Goal: Information Seeking & Learning: Learn about a topic

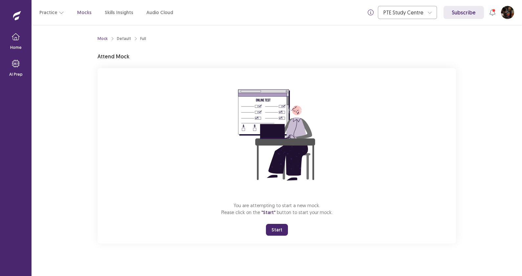
click at [275, 231] on button "Start" at bounding box center [277, 230] width 22 height 12
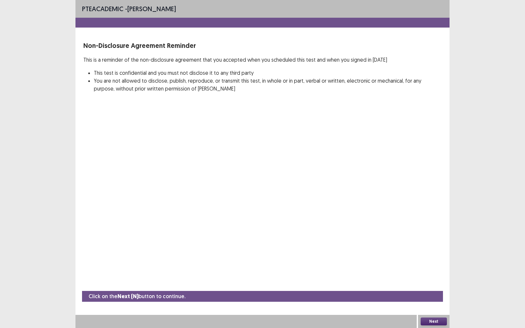
click at [276, 143] on div "PTE academic - [PERSON_NAME] Non-Disclosure Agreement Reminder This is a remind…" at bounding box center [263, 164] width 374 height 328
click at [427, 276] on button "Next" at bounding box center [434, 322] width 26 height 8
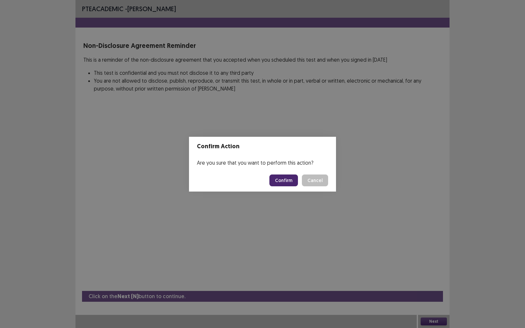
click at [286, 175] on button "Confirm" at bounding box center [284, 181] width 29 height 12
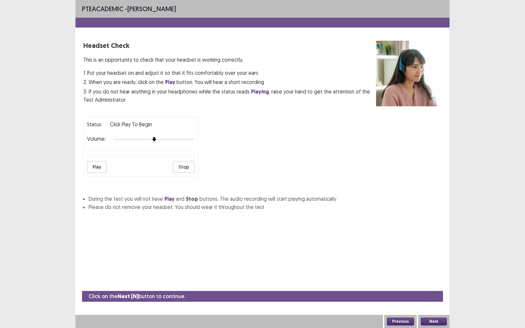
click at [96, 162] on button "Play" at bounding box center [97, 167] width 20 height 12
click at [192, 137] on div at bounding box center [154, 139] width 81 height 5
click at [97, 162] on button "Play" at bounding box center [97, 167] width 20 height 12
click at [439, 276] on button "Next" at bounding box center [434, 322] width 26 height 8
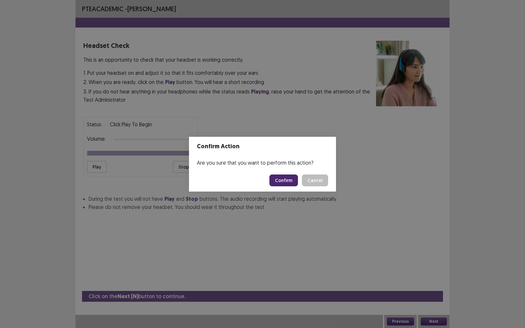
click at [282, 180] on button "Confirm" at bounding box center [284, 181] width 29 height 12
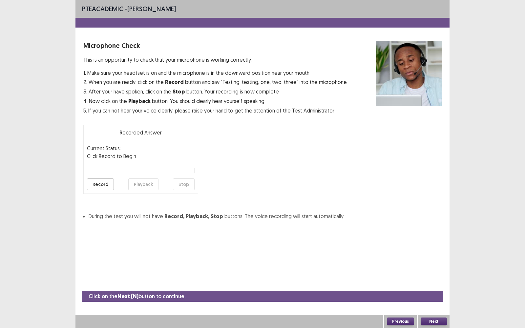
click at [92, 181] on button "Record" at bounding box center [100, 185] width 27 height 12
click at [148, 184] on button "Playback" at bounding box center [143, 185] width 30 height 12
click at [434, 276] on button "Next" at bounding box center [434, 322] width 26 height 8
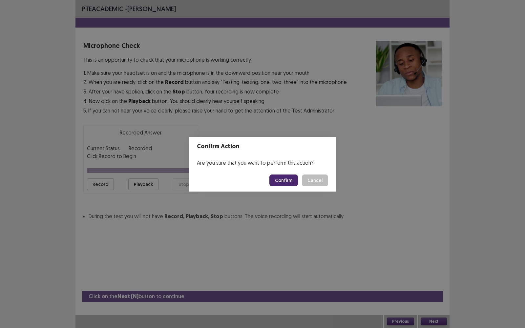
click at [283, 181] on button "Confirm" at bounding box center [284, 181] width 29 height 12
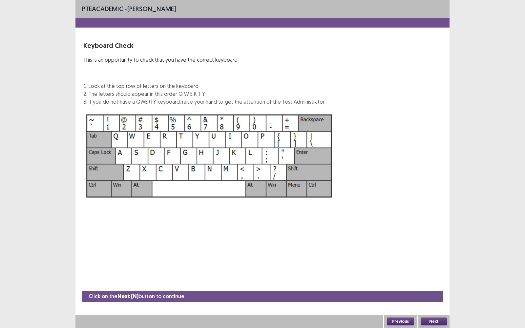
click at [432, 276] on button "Next" at bounding box center [434, 322] width 26 height 8
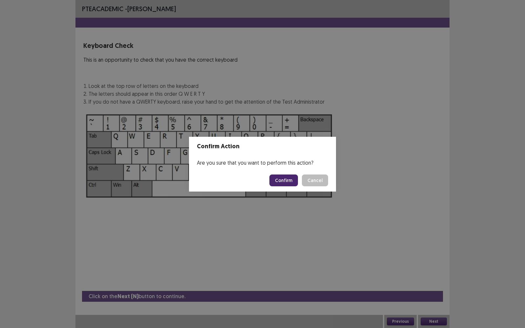
click at [282, 181] on button "Confirm" at bounding box center [284, 181] width 29 height 12
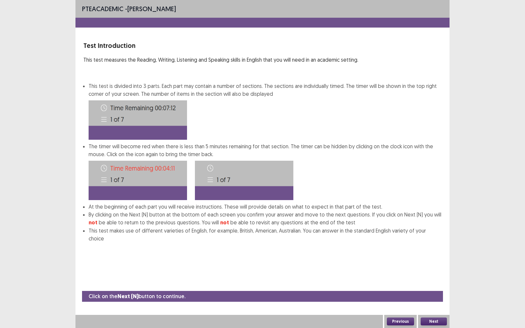
click at [430, 276] on button "Next" at bounding box center [434, 322] width 26 height 8
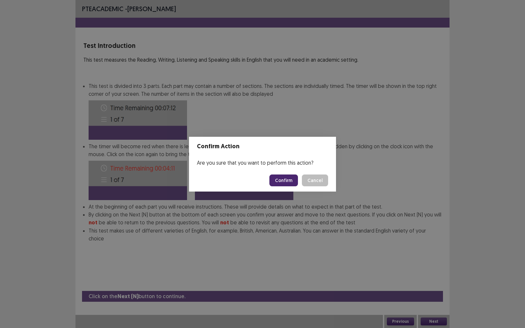
click at [299, 186] on footer "Confirm Cancel" at bounding box center [262, 180] width 147 height 22
click at [291, 180] on button "Confirm" at bounding box center [284, 181] width 29 height 12
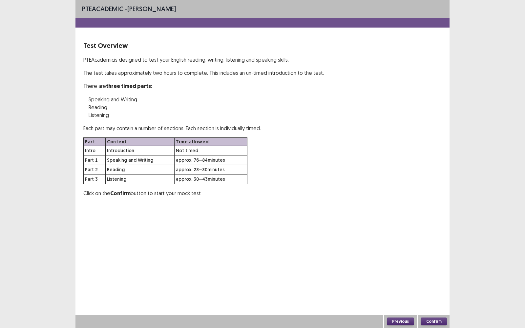
click at [435, 276] on button "Confirm" at bounding box center [434, 322] width 26 height 8
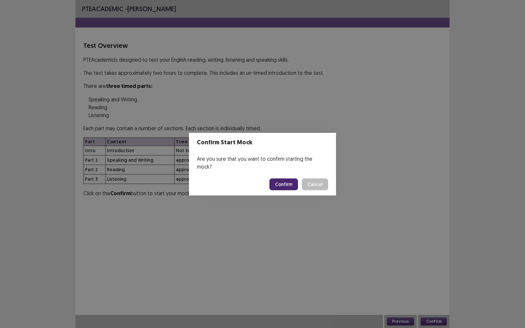
click at [285, 179] on button "Confirm" at bounding box center [284, 185] width 29 height 12
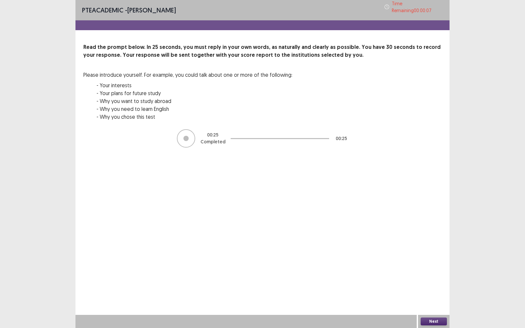
click at [428, 276] on button "Next" at bounding box center [434, 322] width 26 height 8
click at [428, 276] on div "Confirm Action Are you sure? You can't undo this action afterwards. Confirm Can…" at bounding box center [262, 164] width 525 height 328
click at [351, 225] on div "PTE academic - [PERSON_NAME] Time Remaining 00 : 00 : 05 Read the prompt below.…" at bounding box center [263, 164] width 374 height 328
click at [432, 276] on button "Next" at bounding box center [434, 322] width 26 height 8
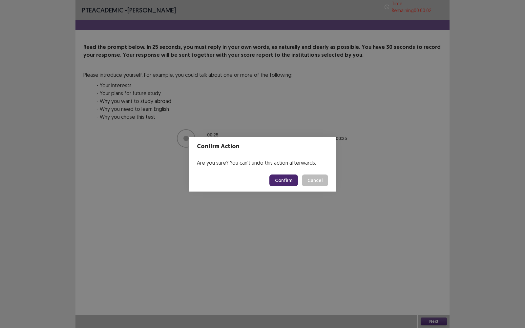
click at [279, 181] on button "Confirm" at bounding box center [284, 181] width 29 height 12
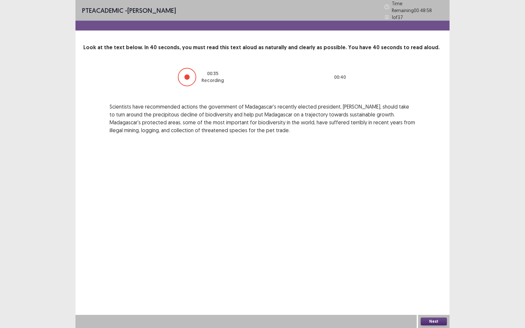
click at [432, 276] on button "Next" at bounding box center [434, 322] width 26 height 8
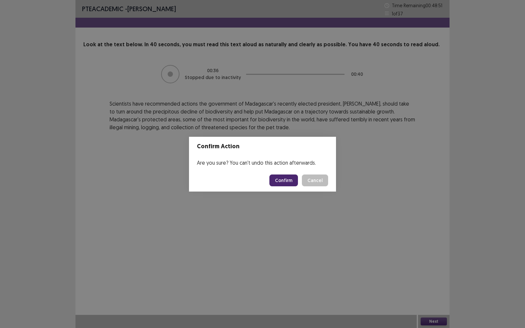
click at [286, 179] on button "Confirm" at bounding box center [284, 181] width 29 height 12
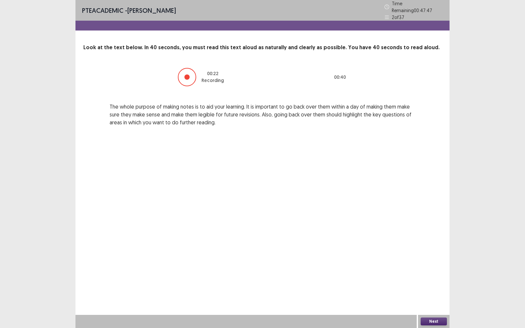
click at [186, 75] on div at bounding box center [187, 77] width 5 height 5
click at [187, 69] on div at bounding box center [187, 77] width 18 height 18
click at [433, 276] on button "Next" at bounding box center [434, 322] width 26 height 8
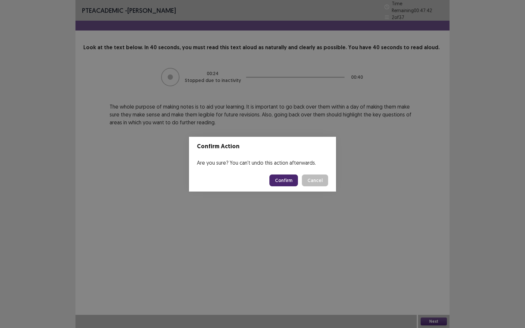
click at [287, 182] on button "Confirm" at bounding box center [284, 181] width 29 height 12
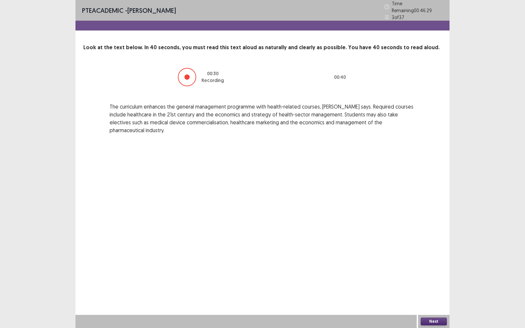
click at [191, 72] on div at bounding box center [187, 77] width 18 height 18
click at [429, 276] on button "Next" at bounding box center [434, 322] width 26 height 8
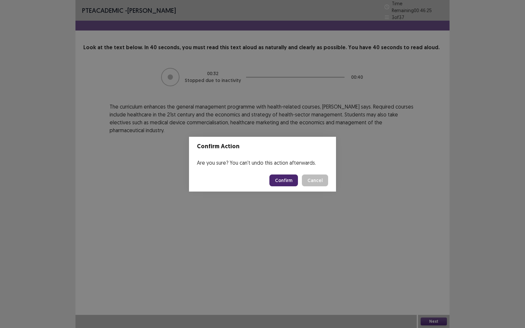
click at [289, 179] on button "Confirm" at bounding box center [284, 181] width 29 height 12
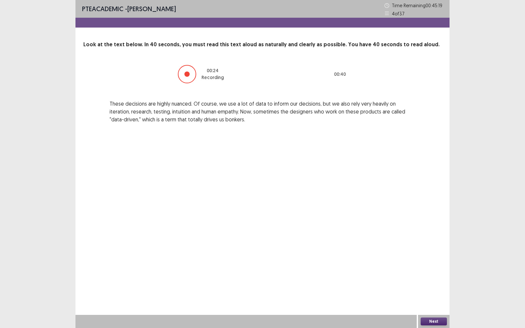
click at [436, 276] on button "Next" at bounding box center [434, 322] width 26 height 8
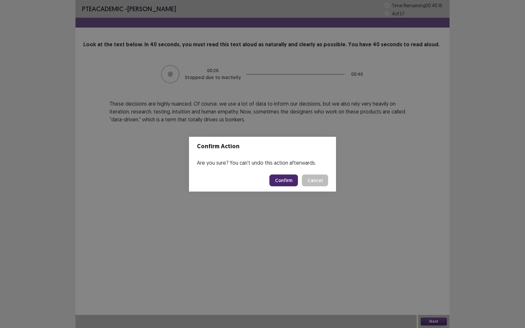
click at [277, 182] on button "Confirm" at bounding box center [284, 181] width 29 height 12
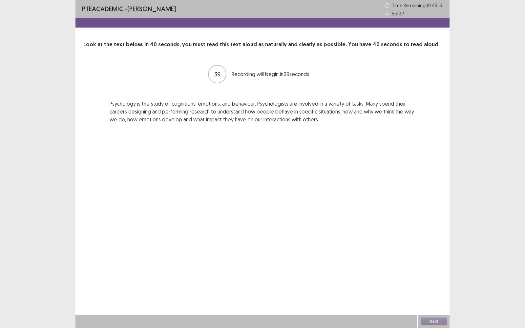
click at [277, 190] on div "PTE academic - [PERSON_NAME] Time Remaining 00 : 45 : 15 5 of 37 Look at the te…" at bounding box center [263, 164] width 374 height 328
click at [429, 276] on button "Next" at bounding box center [434, 322] width 26 height 8
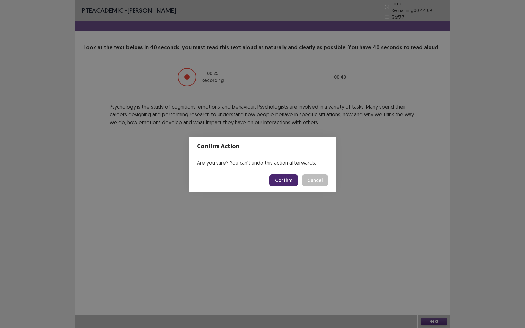
click at [276, 176] on button "Confirm" at bounding box center [284, 181] width 29 height 12
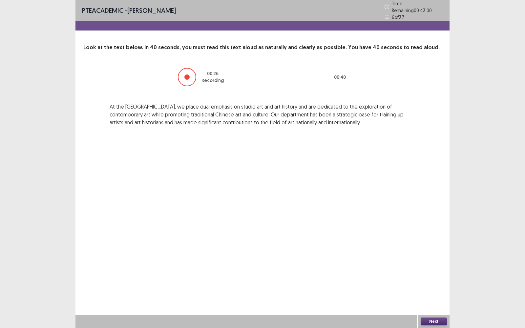
click at [434, 276] on button "Next" at bounding box center [434, 322] width 26 height 8
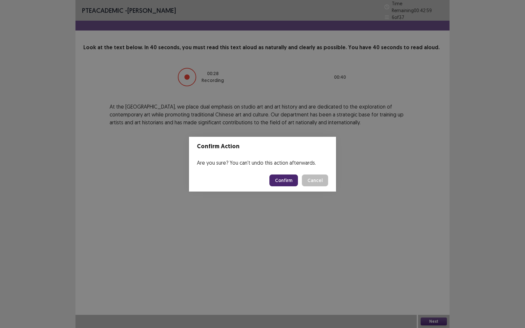
click at [282, 184] on button "Confirm" at bounding box center [284, 181] width 29 height 12
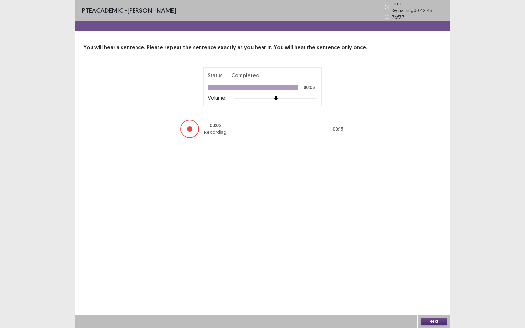
click at [194, 126] on div at bounding box center [190, 129] width 18 height 18
click at [438, 276] on button "Next" at bounding box center [434, 322] width 26 height 8
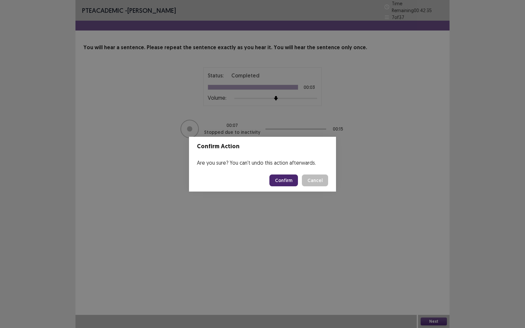
click at [295, 183] on button "Confirm" at bounding box center [284, 181] width 29 height 12
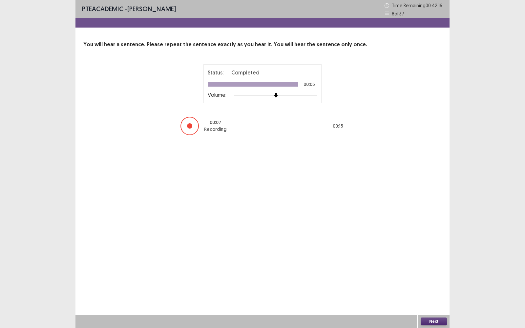
click at [438, 276] on button "Next" at bounding box center [434, 322] width 26 height 8
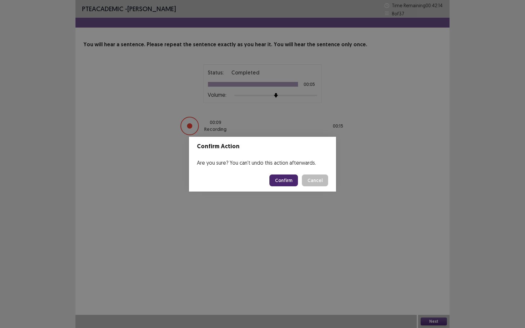
click at [282, 183] on button "Confirm" at bounding box center [284, 181] width 29 height 12
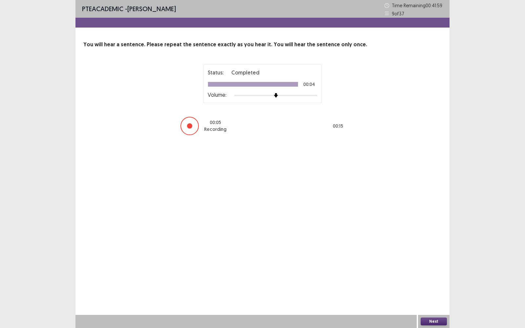
click at [442, 276] on button "Next" at bounding box center [434, 322] width 26 height 8
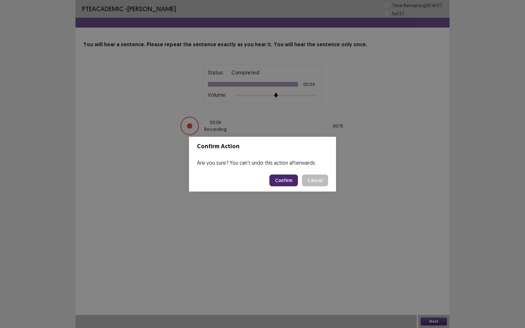
click at [276, 179] on button "Confirm" at bounding box center [284, 181] width 29 height 12
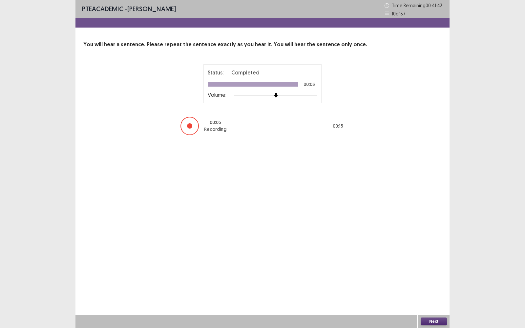
click at [431, 276] on button "Next" at bounding box center [434, 322] width 26 height 8
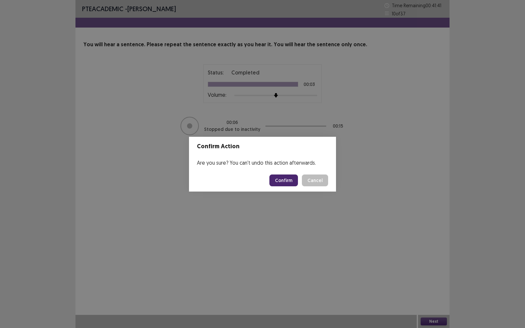
click at [277, 183] on button "Confirm" at bounding box center [284, 181] width 29 height 12
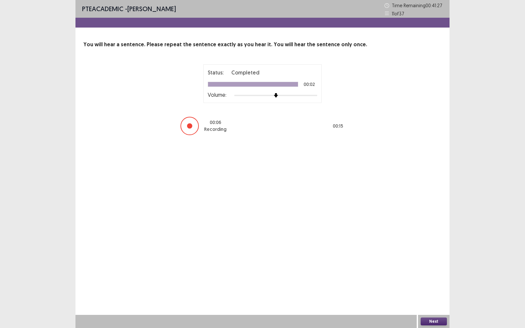
click at [430, 276] on button "Next" at bounding box center [434, 322] width 26 height 8
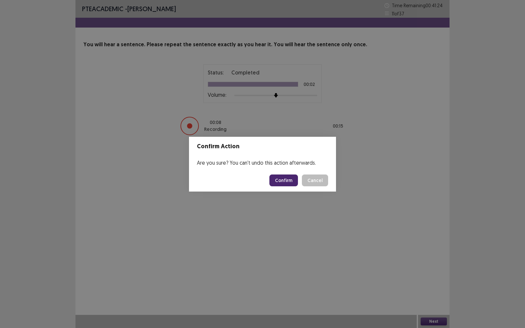
click at [284, 178] on button "Confirm" at bounding box center [284, 181] width 29 height 12
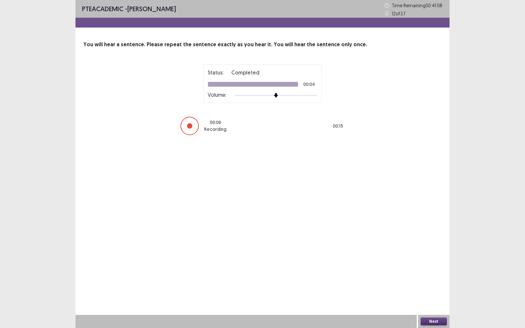
click at [428, 276] on button "Next" at bounding box center [434, 322] width 26 height 8
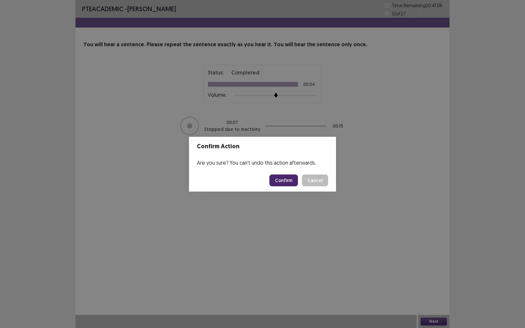
click at [285, 181] on button "Confirm" at bounding box center [284, 181] width 29 height 12
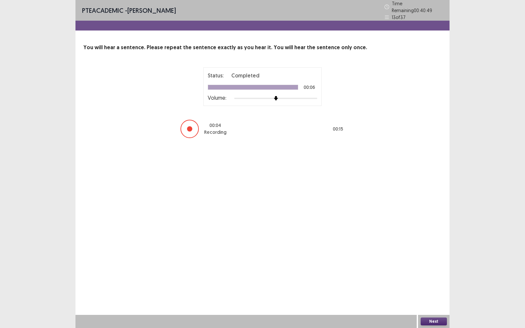
click at [436, 276] on button "Next" at bounding box center [434, 322] width 26 height 8
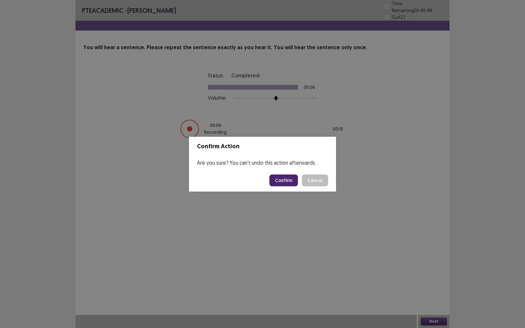
click at [284, 184] on button "Confirm" at bounding box center [284, 181] width 29 height 12
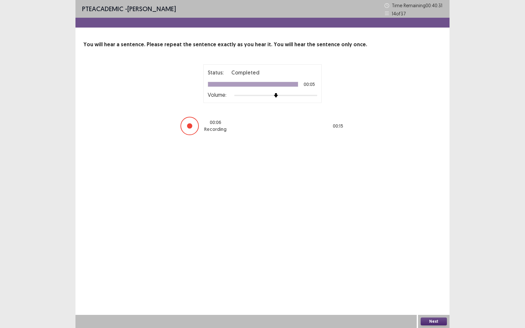
click at [427, 276] on button "Next" at bounding box center [434, 322] width 26 height 8
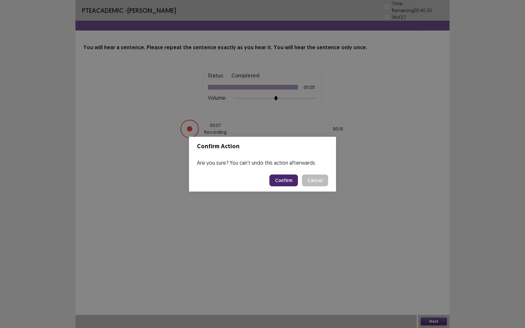
click at [280, 179] on button "Confirm" at bounding box center [284, 181] width 29 height 12
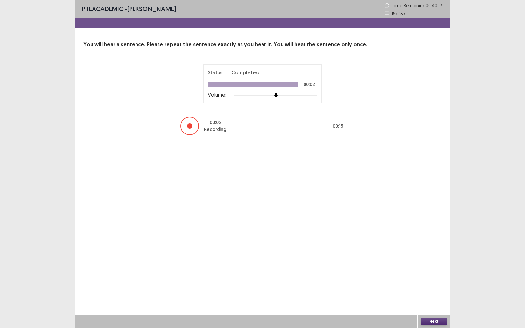
click at [428, 276] on button "Next" at bounding box center [434, 322] width 26 height 8
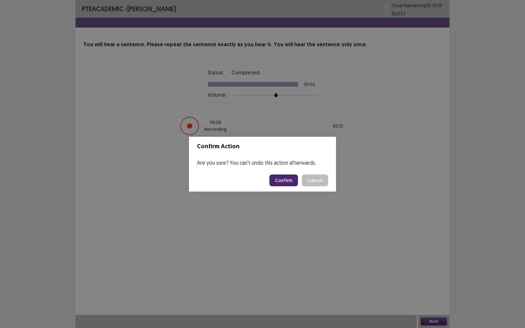
click at [287, 177] on button "Confirm" at bounding box center [284, 181] width 29 height 12
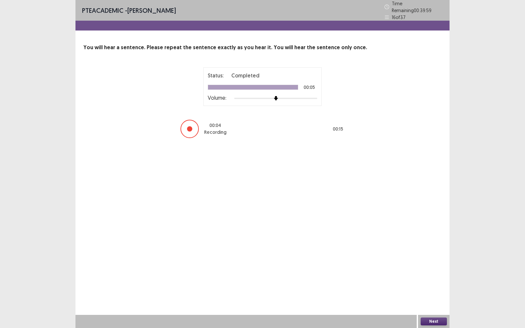
click at [427, 276] on button "Next" at bounding box center [434, 322] width 26 height 8
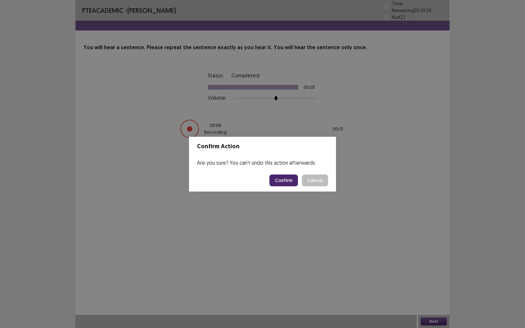
click at [292, 181] on button "Confirm" at bounding box center [284, 181] width 29 height 12
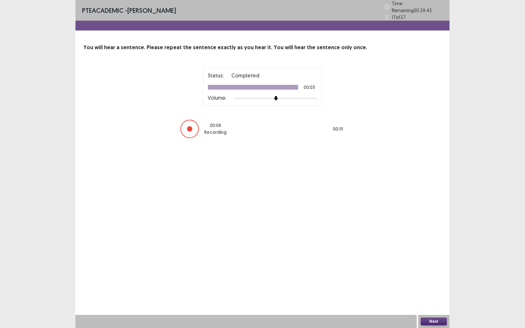
click at [432, 276] on button "Next" at bounding box center [434, 322] width 26 height 8
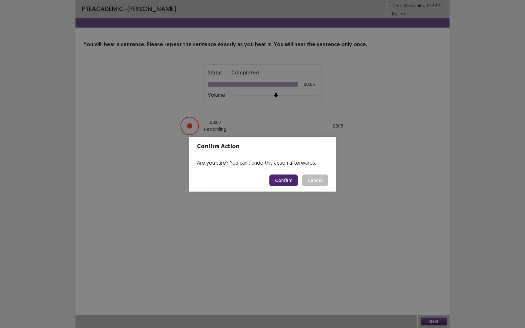
click at [280, 182] on button "Confirm" at bounding box center [284, 181] width 29 height 12
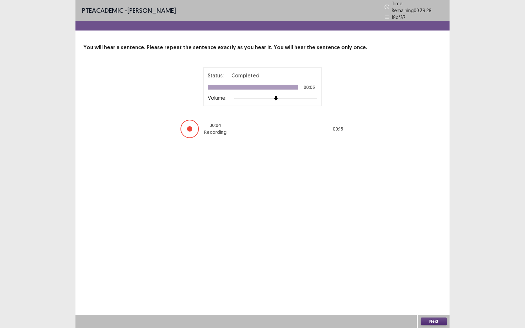
click at [434, 276] on button "Next" at bounding box center [434, 322] width 26 height 8
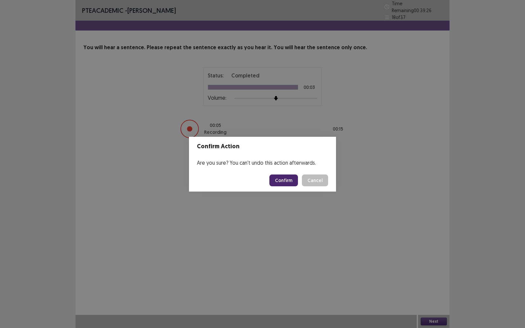
click at [287, 182] on button "Confirm" at bounding box center [284, 181] width 29 height 12
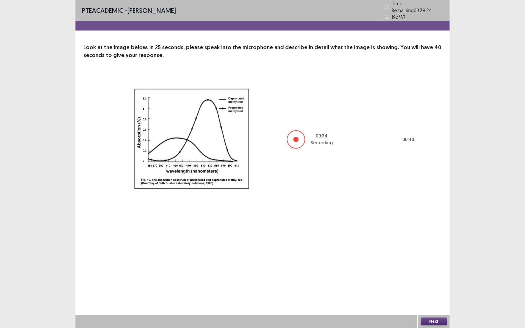
click at [432, 276] on button "Next" at bounding box center [434, 322] width 26 height 8
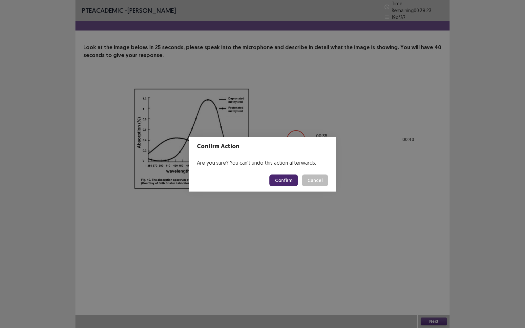
click at [286, 178] on button "Confirm" at bounding box center [284, 181] width 29 height 12
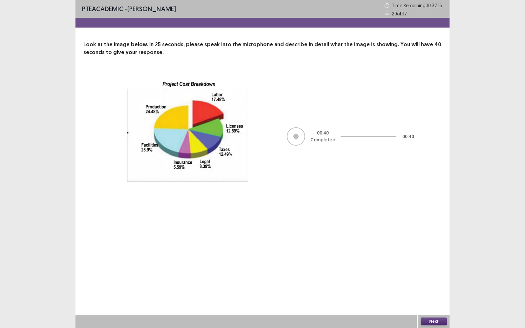
click at [431, 276] on button "Next" at bounding box center [434, 322] width 26 height 8
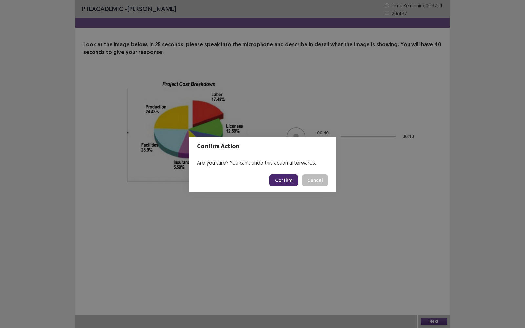
click at [287, 177] on button "Confirm" at bounding box center [284, 181] width 29 height 12
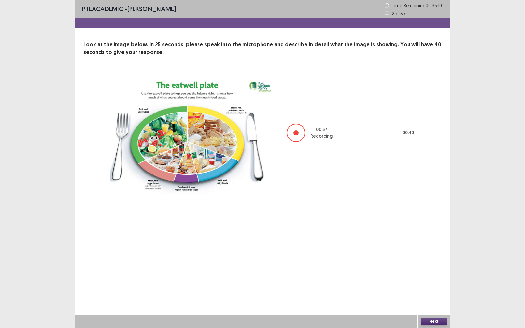
click at [433, 276] on button "Next" at bounding box center [434, 322] width 26 height 8
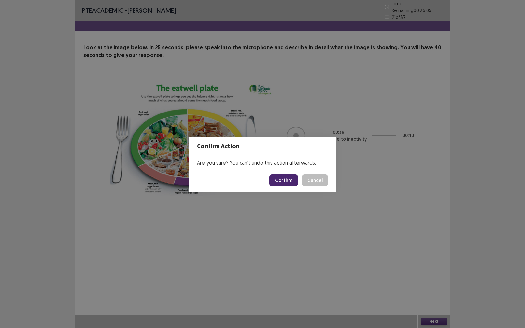
click at [281, 179] on button "Confirm" at bounding box center [284, 181] width 29 height 12
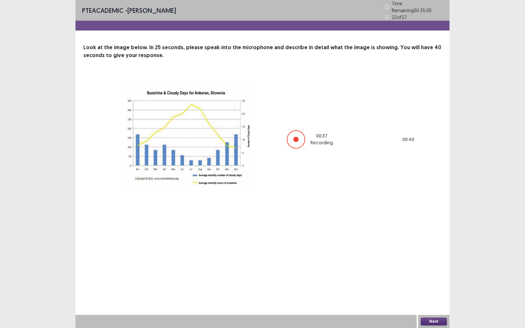
click at [431, 276] on button "Next" at bounding box center [434, 322] width 26 height 8
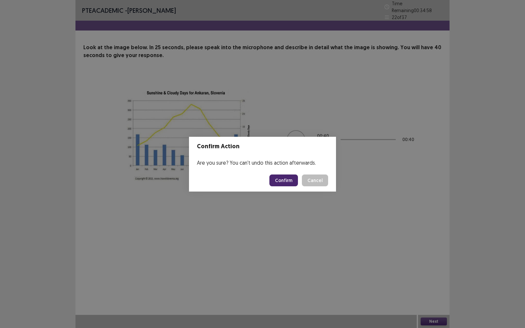
click at [285, 176] on button "Confirm" at bounding box center [284, 181] width 29 height 12
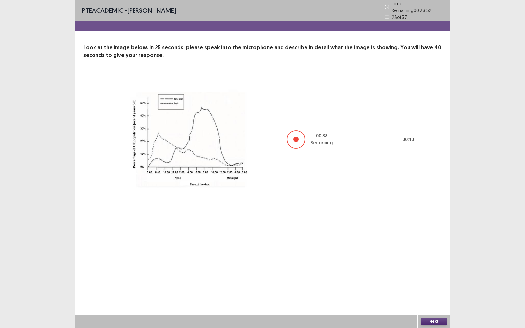
click at [427, 276] on button "Next" at bounding box center [434, 322] width 26 height 8
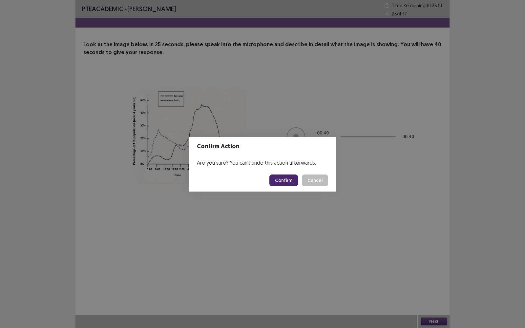
click at [275, 179] on button "Confirm" at bounding box center [284, 181] width 29 height 12
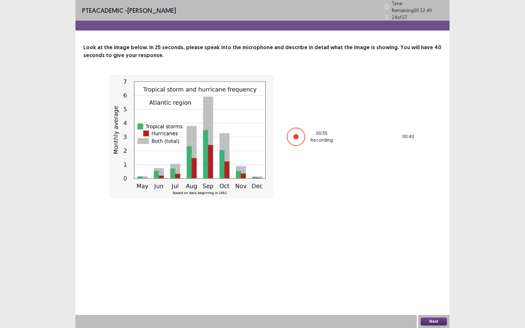
click at [439, 276] on button "Next" at bounding box center [434, 322] width 26 height 8
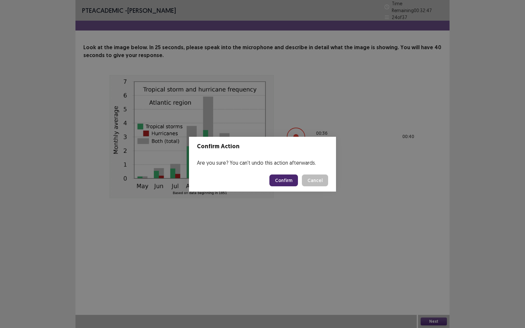
click at [277, 178] on button "Confirm" at bounding box center [284, 181] width 29 height 12
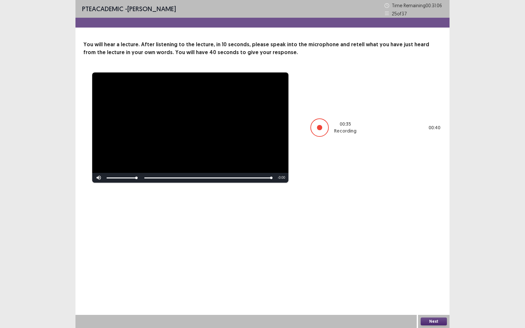
click at [438, 276] on button "Next" at bounding box center [434, 322] width 26 height 8
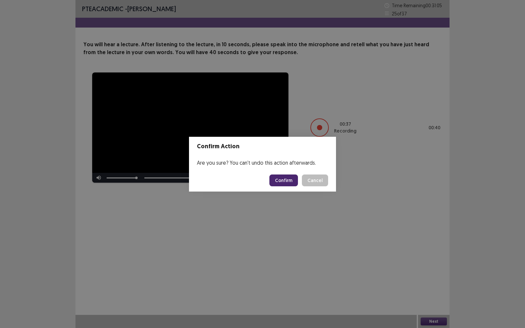
click at [281, 180] on button "Confirm" at bounding box center [284, 181] width 29 height 12
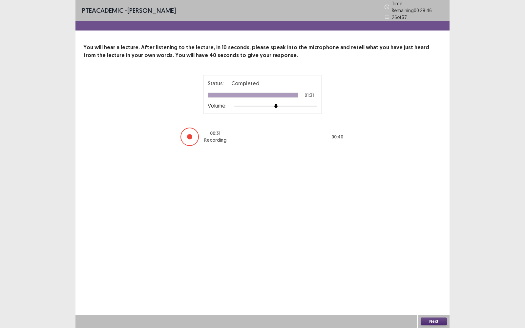
click at [434, 276] on button "Next" at bounding box center [434, 322] width 26 height 8
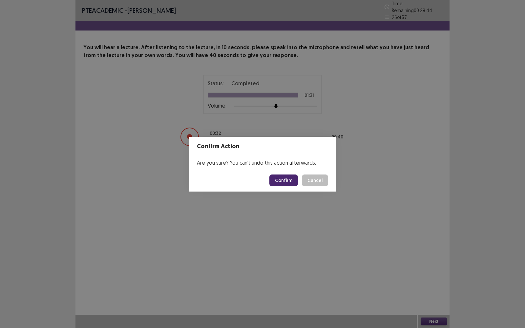
click at [291, 178] on button "Confirm" at bounding box center [284, 181] width 29 height 12
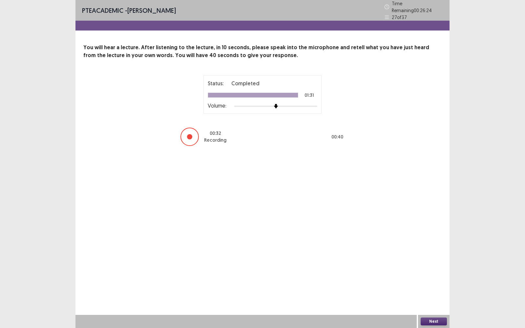
click at [424, 276] on button "Next" at bounding box center [434, 322] width 26 height 8
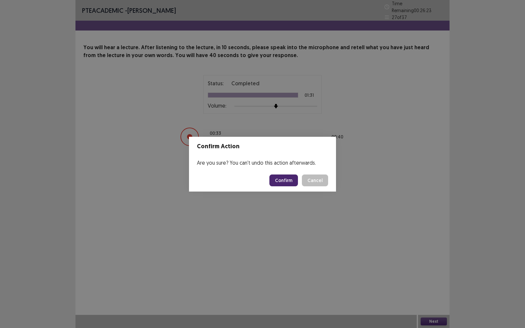
click at [281, 180] on button "Confirm" at bounding box center [284, 181] width 29 height 12
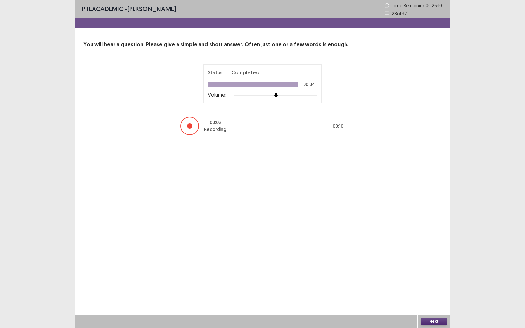
click at [424, 276] on button "Next" at bounding box center [434, 322] width 26 height 8
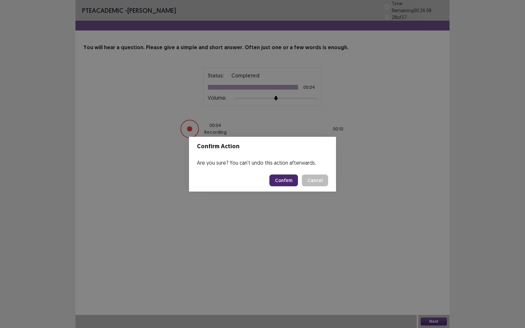
click at [287, 181] on button "Confirm" at bounding box center [284, 181] width 29 height 12
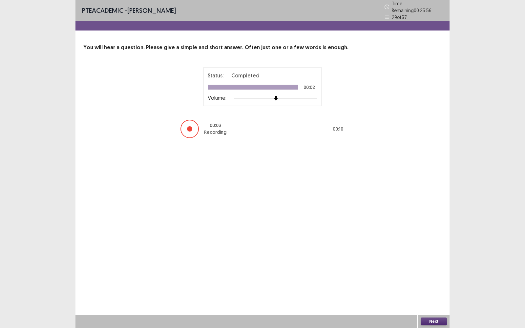
click at [432, 276] on button "Next" at bounding box center [434, 322] width 26 height 8
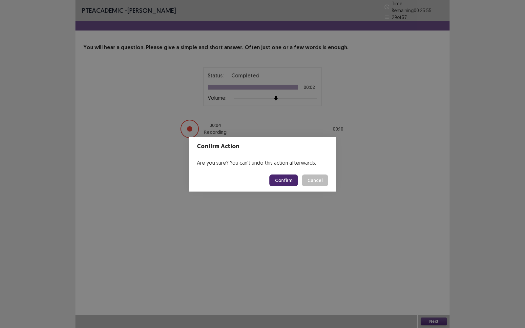
click at [289, 184] on button "Confirm" at bounding box center [284, 181] width 29 height 12
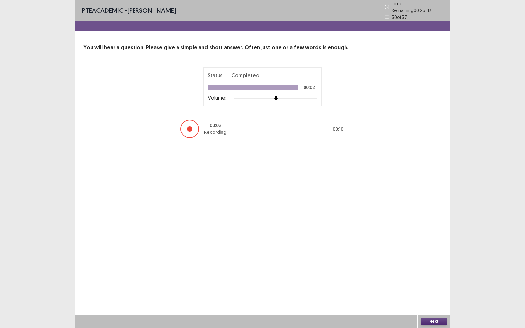
click at [433, 276] on button "Next" at bounding box center [434, 322] width 26 height 8
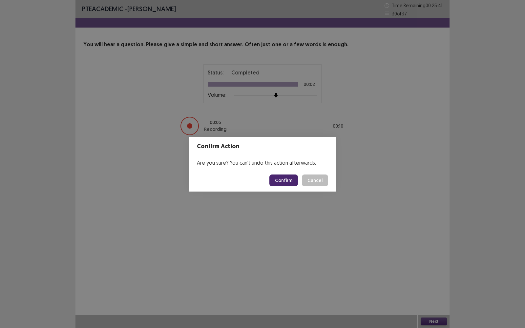
click at [290, 187] on footer "Confirm Cancel" at bounding box center [262, 180] width 147 height 22
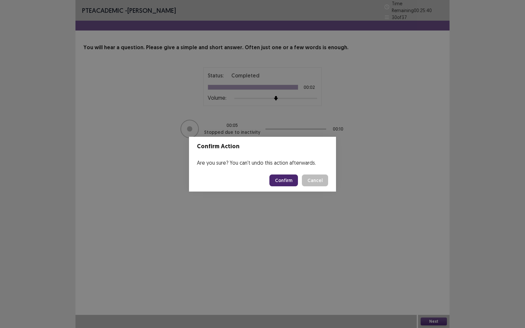
click at [288, 182] on button "Confirm" at bounding box center [284, 181] width 29 height 12
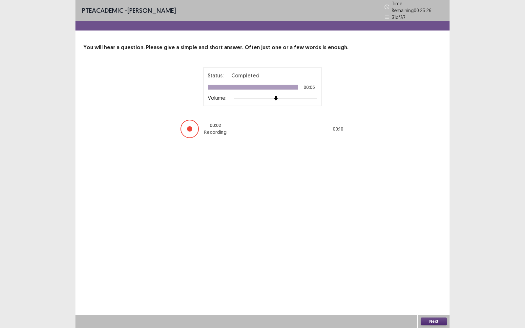
click at [428, 276] on button "Next" at bounding box center [434, 322] width 26 height 8
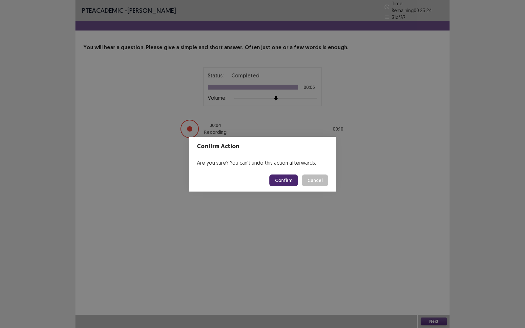
click at [285, 184] on button "Confirm" at bounding box center [284, 181] width 29 height 12
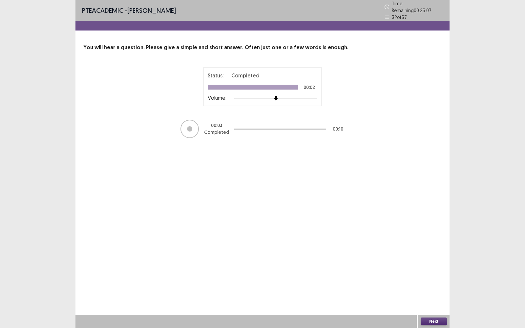
click at [426, 276] on button "Next" at bounding box center [434, 322] width 26 height 8
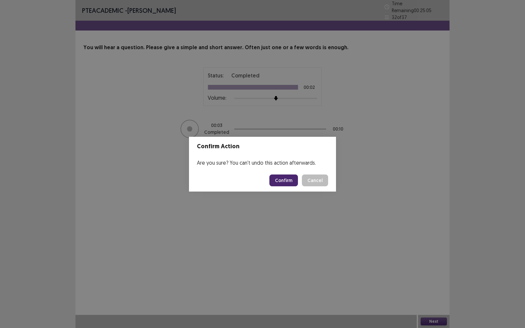
click at [281, 176] on button "Confirm" at bounding box center [284, 181] width 29 height 12
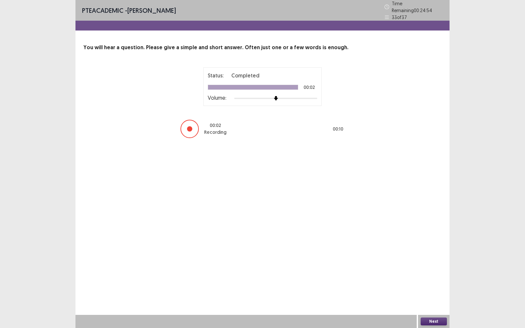
click at [435, 276] on button "Next" at bounding box center [434, 322] width 26 height 8
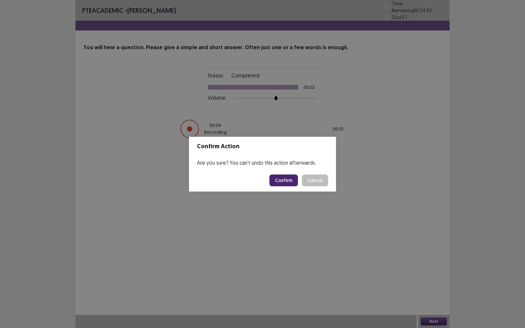
click at [279, 179] on button "Confirm" at bounding box center [284, 181] width 29 height 12
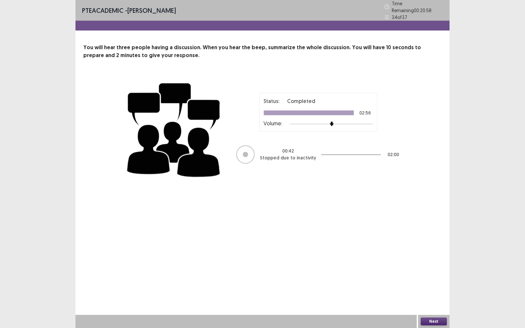
click at [439, 276] on button "Next" at bounding box center [434, 322] width 26 height 8
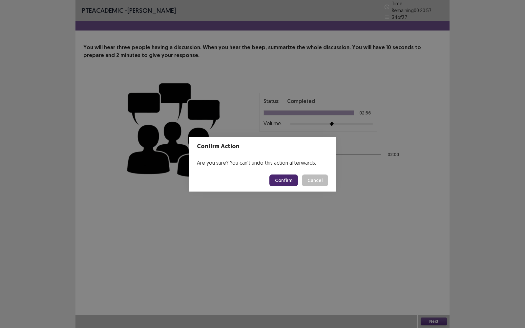
click at [276, 181] on button "Confirm" at bounding box center [284, 181] width 29 height 12
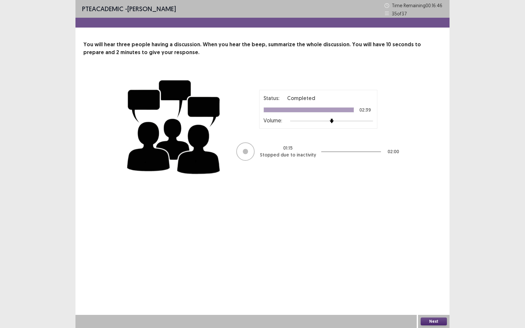
click at [433, 276] on button "Next" at bounding box center [434, 322] width 26 height 8
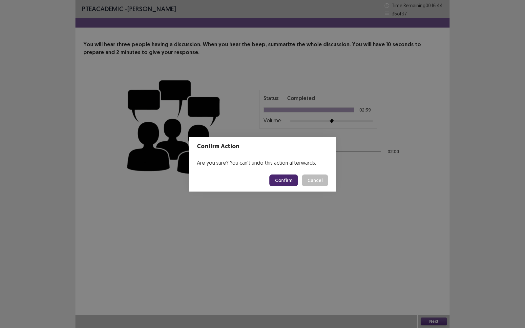
click at [292, 181] on button "Confirm" at bounding box center [284, 181] width 29 height 12
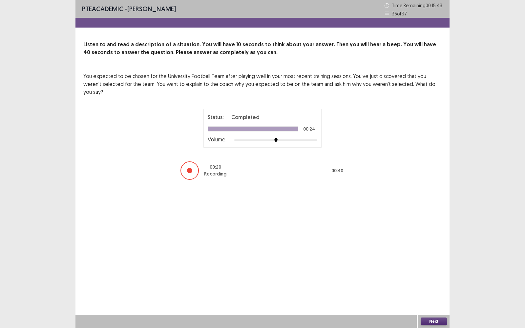
click at [434, 276] on button "Next" at bounding box center [434, 322] width 26 height 8
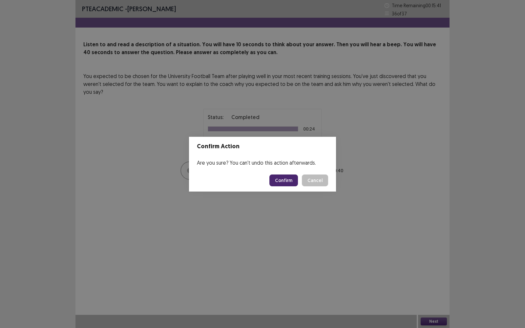
click at [289, 181] on button "Confirm" at bounding box center [284, 181] width 29 height 12
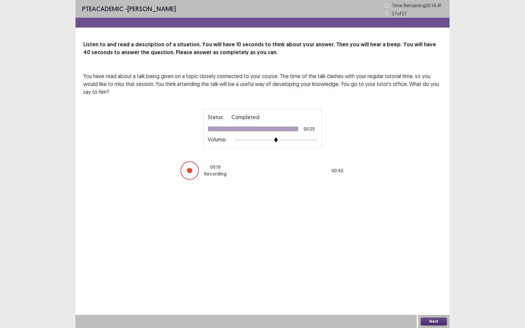
click at [431, 276] on button "Next" at bounding box center [434, 322] width 26 height 8
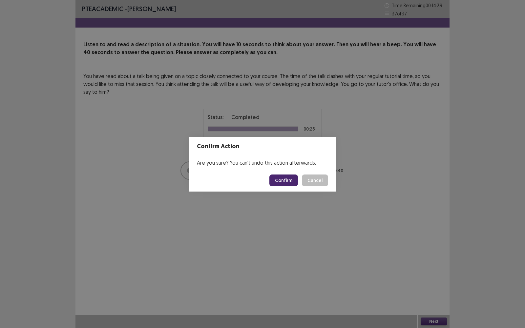
click at [283, 179] on button "Confirm" at bounding box center [284, 181] width 29 height 12
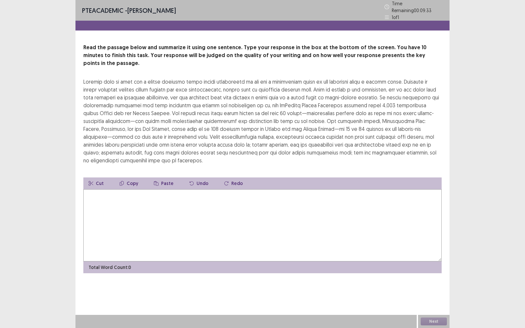
drag, startPoint x: 394, startPoint y: 72, endPoint x: 343, endPoint y: 88, distance: 53.7
click at [343, 88] on div at bounding box center [262, 121] width 359 height 87
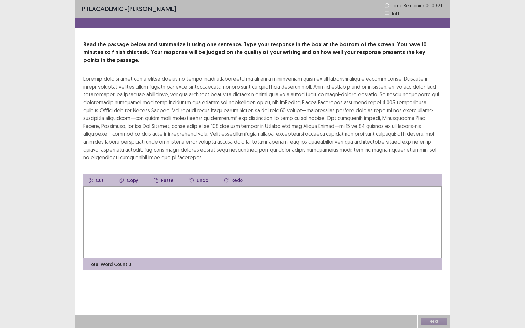
click at [344, 194] on textarea at bounding box center [262, 223] width 359 height 72
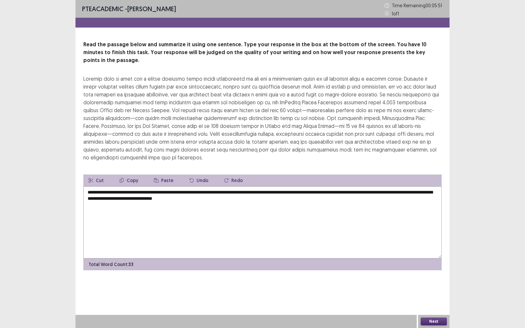
type textarea "**********"
click at [433, 276] on button "Next" at bounding box center [434, 322] width 26 height 8
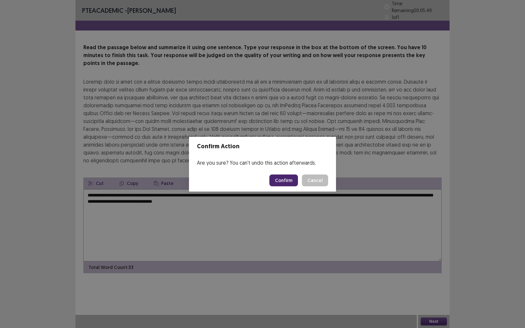
click at [284, 179] on button "Confirm" at bounding box center [284, 181] width 29 height 12
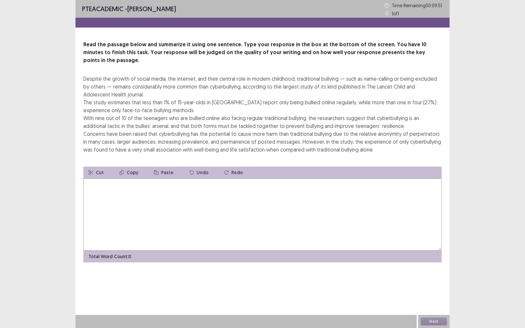
click at [133, 167] on button "Copy" at bounding box center [128, 173] width 29 height 12
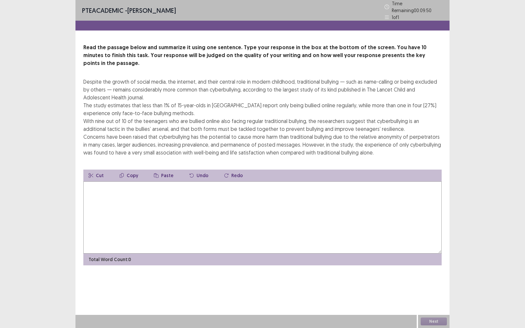
click at [130, 182] on textarea at bounding box center [262, 218] width 359 height 72
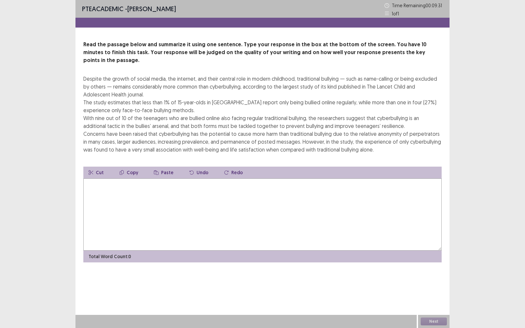
drag, startPoint x: 85, startPoint y: 125, endPoint x: 92, endPoint y: 127, distance: 7.0
click at [86, 124] on div "Despite the growth of social media, the internet, and their central role in mod…" at bounding box center [262, 114] width 359 height 79
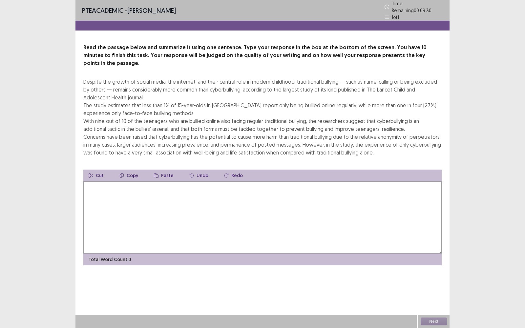
click at [124, 170] on button "Copy" at bounding box center [128, 176] width 29 height 12
drag, startPoint x: 83, startPoint y: 127, endPoint x: 114, endPoint y: 128, distance: 30.9
click at [114, 128] on div "Read the passage below and summarize it using one sentence. Type your response …" at bounding box center [263, 155] width 374 height 222
click at [114, 128] on div "Despite the growth of social media, the internet, and their central role in mod…" at bounding box center [262, 117] width 359 height 79
click at [102, 182] on textarea at bounding box center [262, 218] width 359 height 72
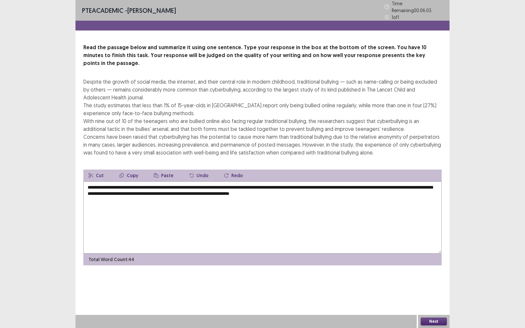
type textarea "**********"
click at [426, 276] on button "Next" at bounding box center [434, 322] width 26 height 8
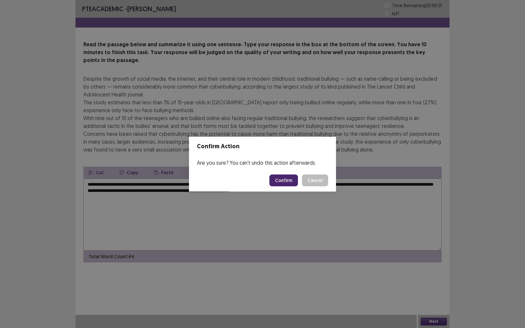
click at [283, 179] on button "Confirm" at bounding box center [284, 181] width 29 height 12
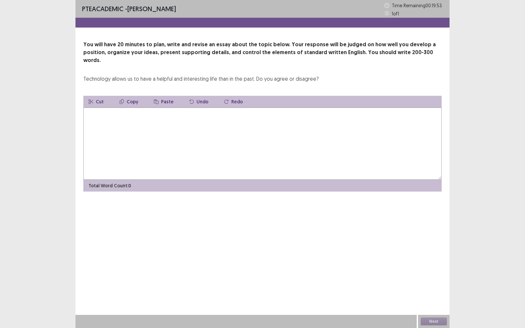
click at [267, 139] on textarea at bounding box center [262, 144] width 359 height 72
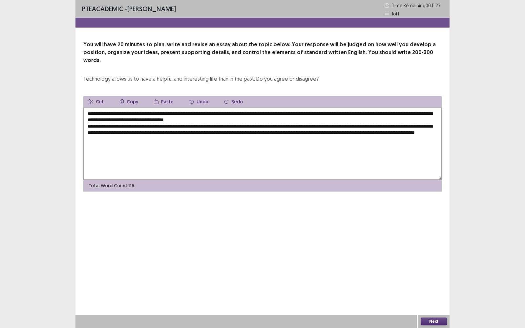
click at [436, 125] on textarea "**********" at bounding box center [262, 144] width 359 height 72
click at [266, 136] on textarea "**********" at bounding box center [262, 144] width 359 height 72
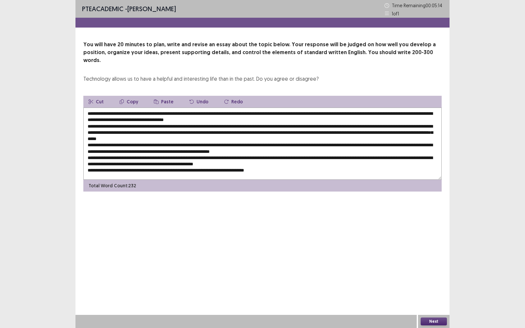
type textarea "**********"
click at [430, 276] on button "Next" at bounding box center [434, 322] width 26 height 8
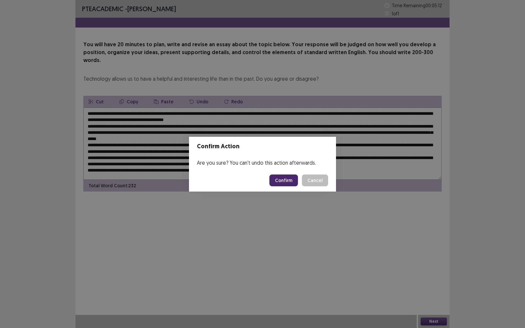
click at [278, 182] on button "Confirm" at bounding box center [284, 181] width 29 height 12
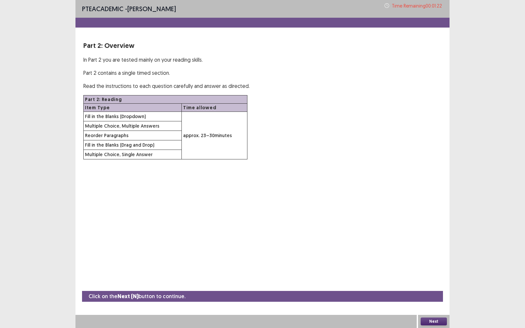
click at [428, 276] on button "Next" at bounding box center [434, 322] width 26 height 8
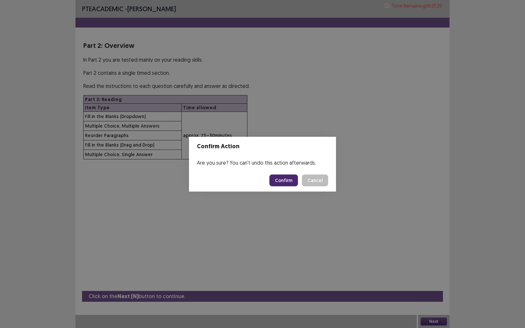
click at [291, 183] on button "Confirm" at bounding box center [284, 181] width 29 height 12
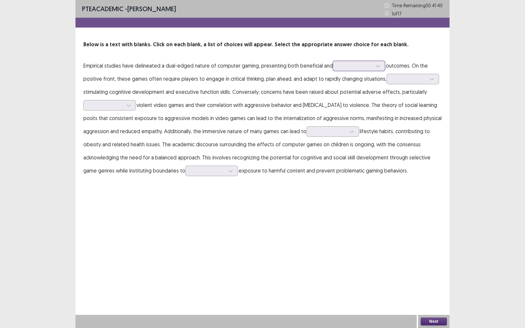
click at [358, 61] on div at bounding box center [359, 66] width 53 height 11
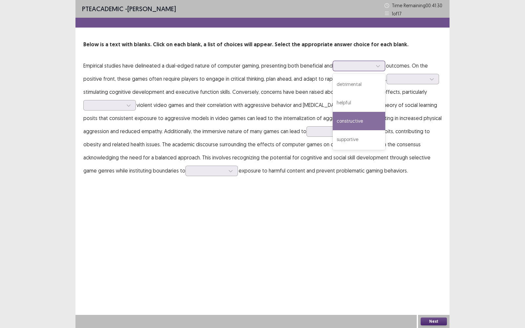
click at [353, 120] on div "constructive" at bounding box center [359, 121] width 53 height 18
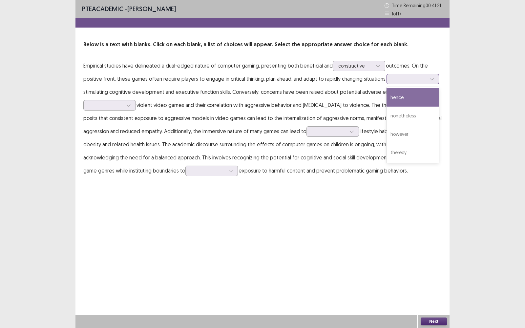
click at [399, 75] on div at bounding box center [409, 79] width 35 height 8
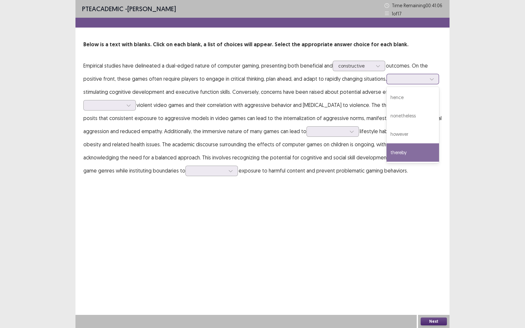
click at [415, 153] on div "thereby" at bounding box center [413, 152] width 53 height 18
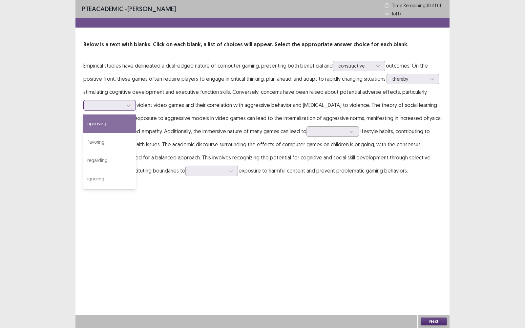
click at [130, 103] on icon at bounding box center [128, 105] width 5 height 5
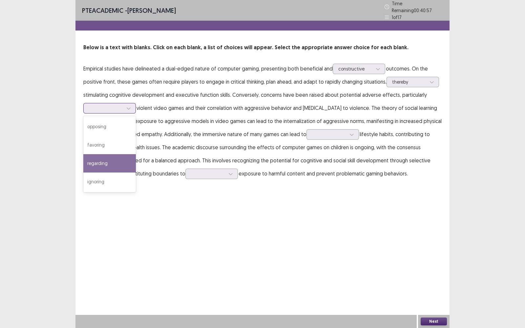
click at [117, 157] on div "regarding" at bounding box center [109, 163] width 53 height 18
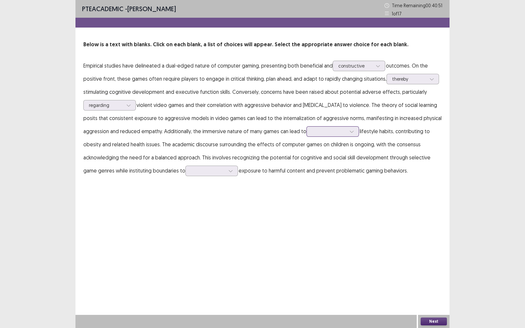
click at [318, 129] on div at bounding box center [329, 131] width 34 height 6
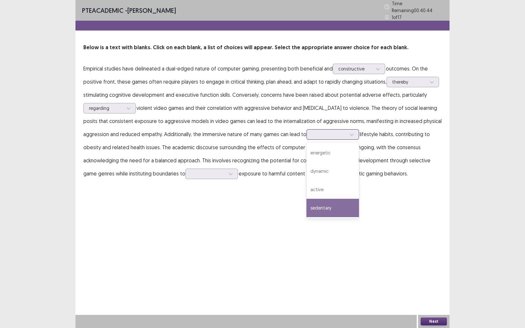
click at [330, 201] on div "sedentary" at bounding box center [333, 208] width 53 height 18
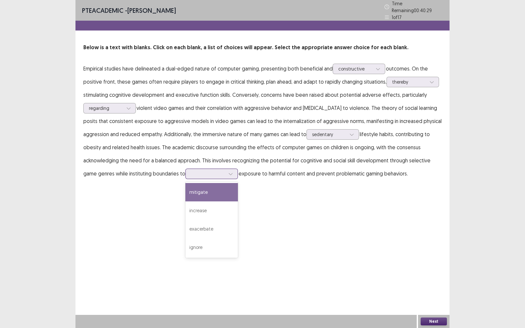
click at [204, 174] on div at bounding box center [208, 174] width 34 height 6
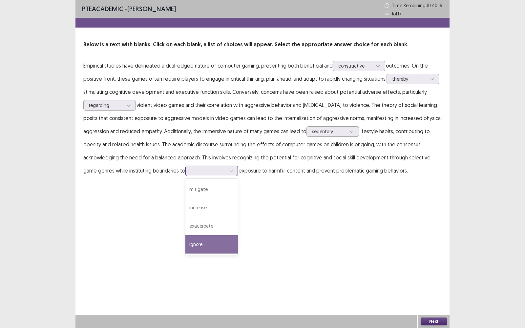
click at [218, 247] on div "ignore" at bounding box center [212, 244] width 53 height 18
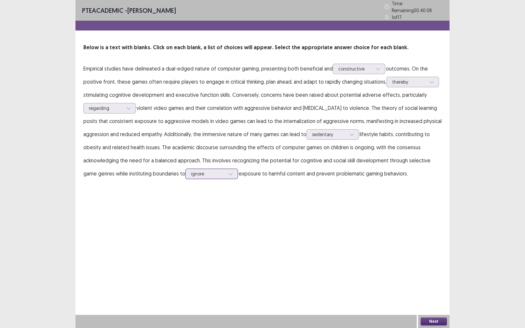
click at [202, 172] on div at bounding box center [208, 174] width 34 height 6
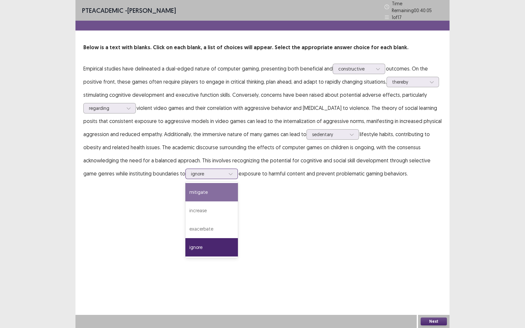
click at [211, 188] on div "mitigate" at bounding box center [212, 192] width 53 height 18
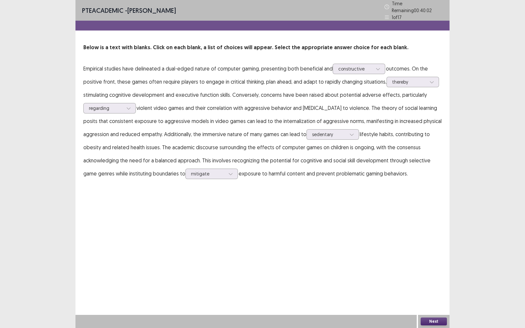
click at [429, 276] on button "Next" at bounding box center [434, 322] width 26 height 8
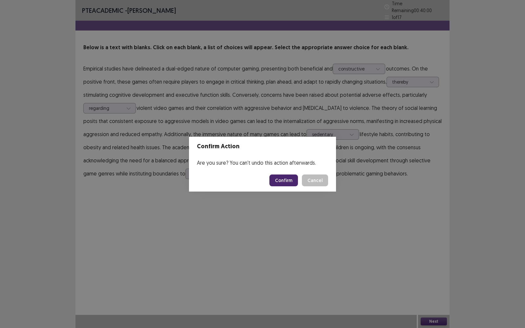
click at [289, 181] on button "Confirm" at bounding box center [284, 181] width 29 height 12
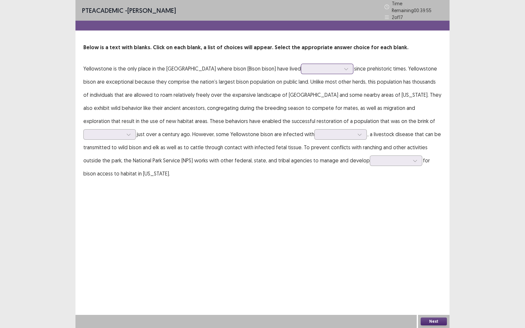
click at [322, 65] on div at bounding box center [323, 69] width 35 height 8
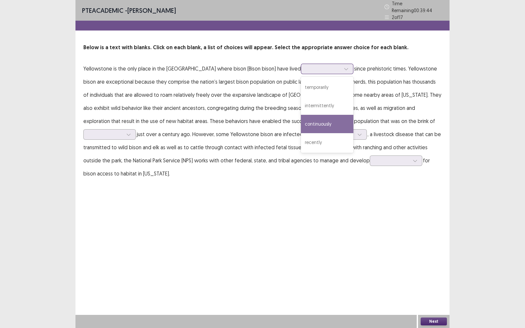
click at [316, 120] on div "continuously" at bounding box center [327, 124] width 53 height 18
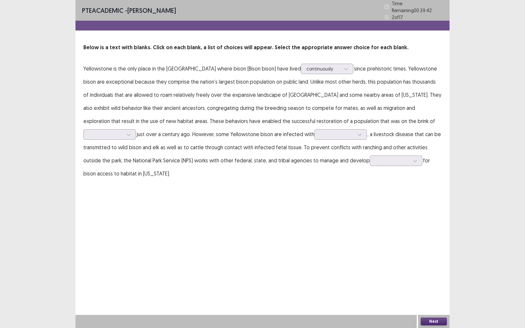
click at [357, 87] on p "Yellowstone is the only place in the [GEOGRAPHIC_DATA] where bison (Bison bison…" at bounding box center [262, 121] width 359 height 118
click at [127, 132] on icon at bounding box center [128, 134] width 5 height 5
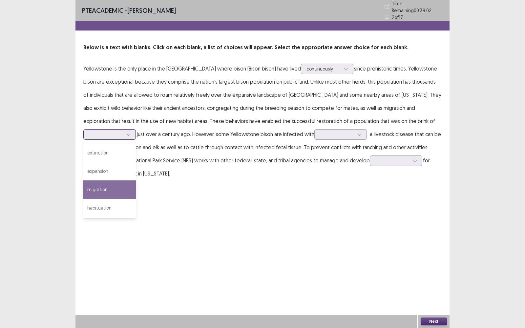
click at [104, 187] on div "migration" at bounding box center [109, 190] width 53 height 18
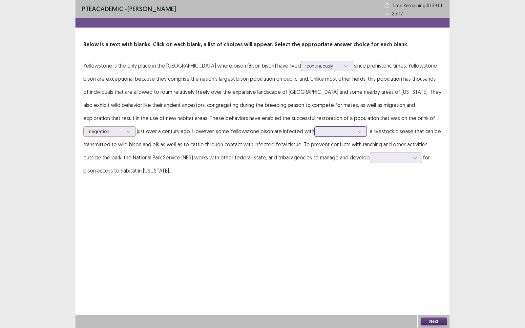
click at [316, 130] on div at bounding box center [341, 131] width 53 height 11
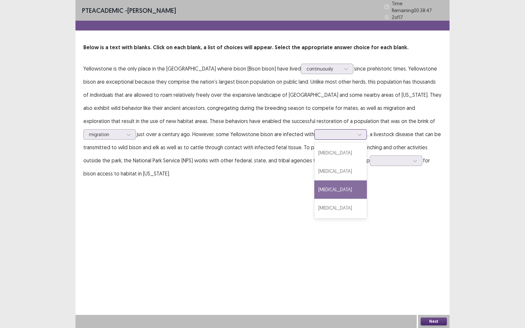
click at [341, 185] on div "[MEDICAL_DATA]" at bounding box center [341, 190] width 53 height 18
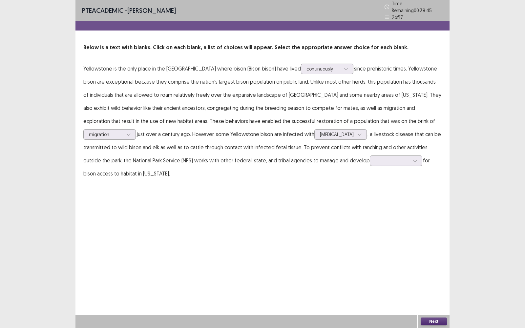
click at [341, 185] on div "PTE academic - [PERSON_NAME] Time Remaining 00 : 38 : 45 2 of 17 Below is a tex…" at bounding box center [263, 96] width 374 height 193
click at [375, 162] on div at bounding box center [392, 161] width 35 height 8
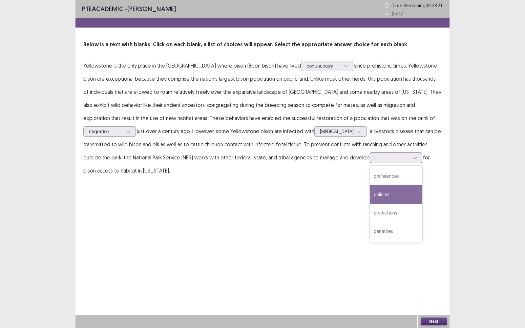
click at [377, 197] on div "policies" at bounding box center [396, 195] width 53 height 18
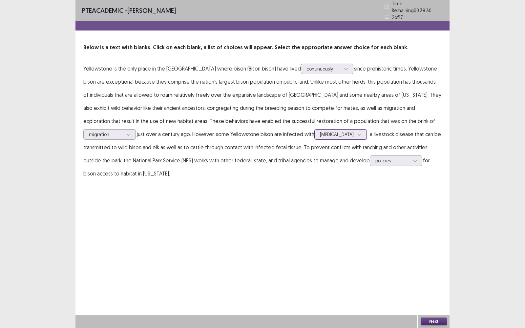
click at [342, 130] on div "[MEDICAL_DATA]" at bounding box center [337, 135] width 34 height 10
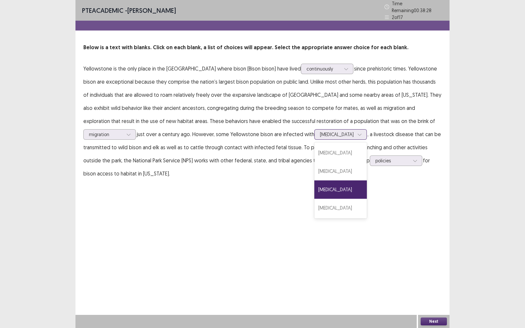
click at [342, 130] on div "[MEDICAL_DATA]" at bounding box center [337, 135] width 34 height 10
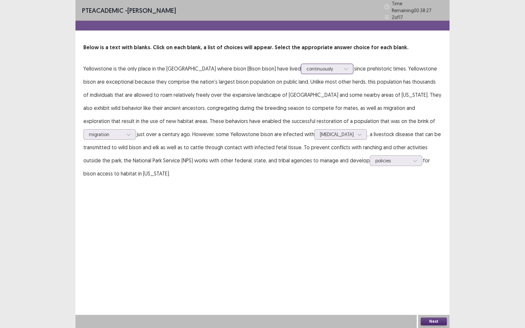
click at [314, 66] on div at bounding box center [324, 69] width 34 height 6
click at [427, 276] on button "Next" at bounding box center [434, 322] width 26 height 8
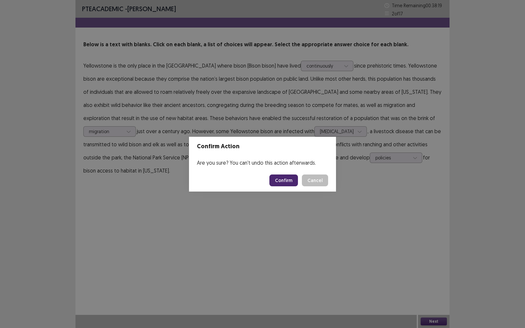
click at [283, 177] on button "Confirm" at bounding box center [284, 181] width 29 height 12
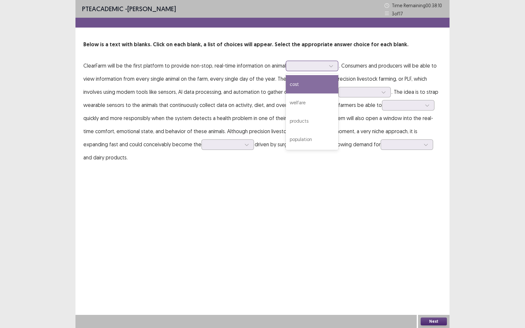
click at [299, 66] on div at bounding box center [309, 66] width 34 height 6
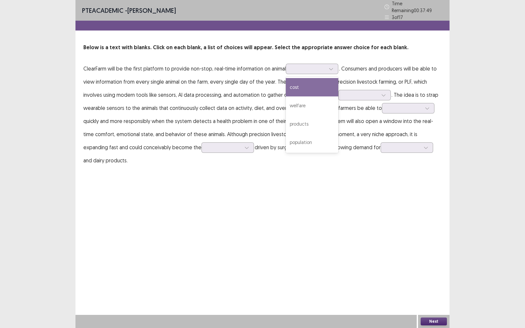
click at [254, 99] on p "ClearFarm will be the first platform to provide non-stop, real-time information…" at bounding box center [262, 114] width 359 height 105
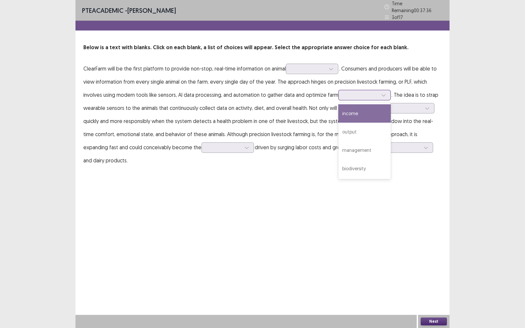
click at [349, 92] on div at bounding box center [361, 95] width 34 height 6
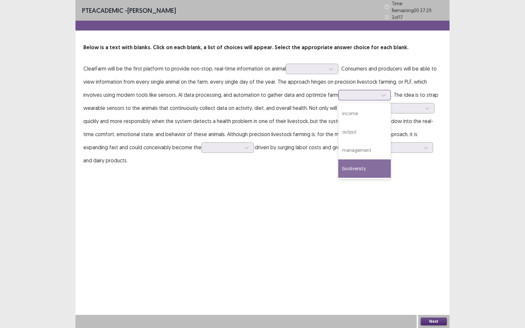
click at [353, 162] on div "biodiversity" at bounding box center [365, 169] width 53 height 18
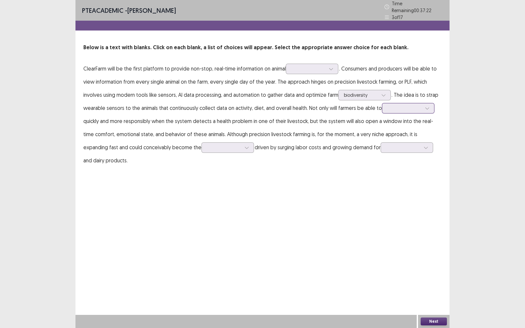
click at [388, 105] on div at bounding box center [405, 108] width 34 height 6
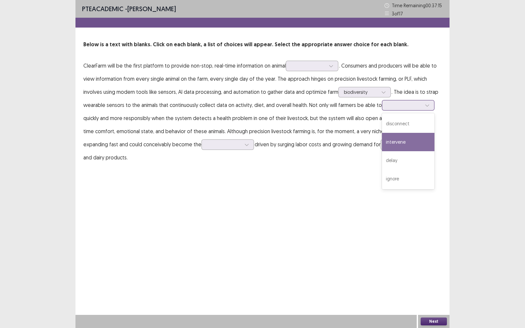
click at [396, 146] on div "intervene" at bounding box center [408, 142] width 53 height 18
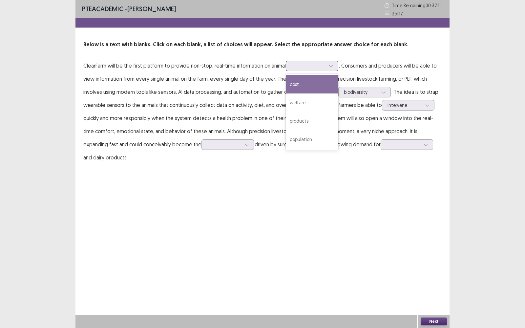
click at [296, 64] on div at bounding box center [309, 66] width 34 height 6
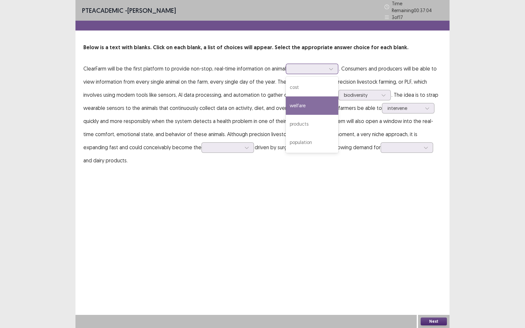
click at [301, 101] on div "welfare" at bounding box center [312, 106] width 53 height 18
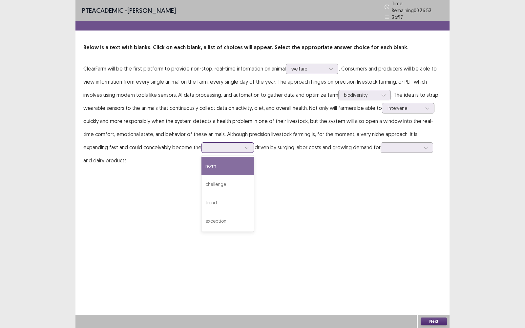
click at [207, 146] on div at bounding box center [224, 148] width 35 height 8
click at [386, 147] on div at bounding box center [403, 147] width 34 height 6
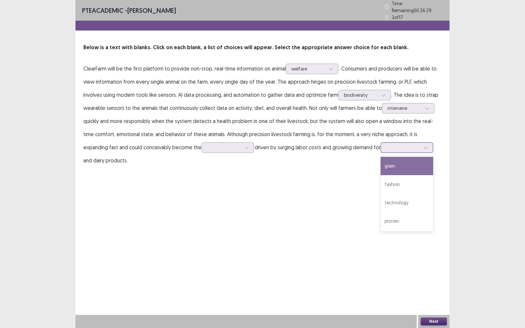
click at [381, 162] on div "grain" at bounding box center [407, 166] width 53 height 18
click at [207, 148] on div at bounding box center [224, 148] width 35 height 8
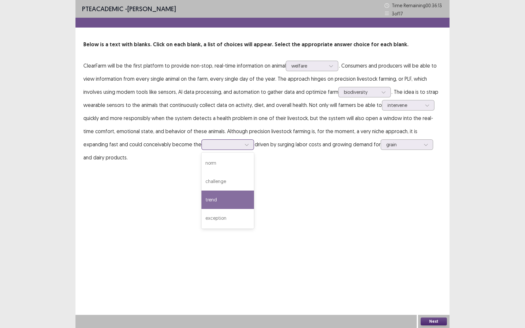
click at [202, 199] on div "trend" at bounding box center [228, 200] width 53 height 18
click at [184, 199] on div "PTE academic - [PERSON_NAME] Time Remaining 00 : 36 : 12 3 of 17 Below is a tex…" at bounding box center [263, 164] width 374 height 328
click at [435, 276] on button "Next" at bounding box center [434, 322] width 26 height 8
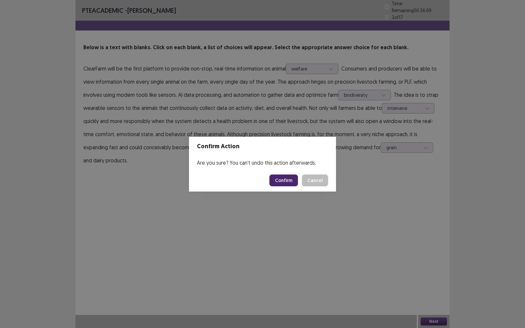
click at [279, 181] on button "Confirm" at bounding box center [284, 181] width 29 height 12
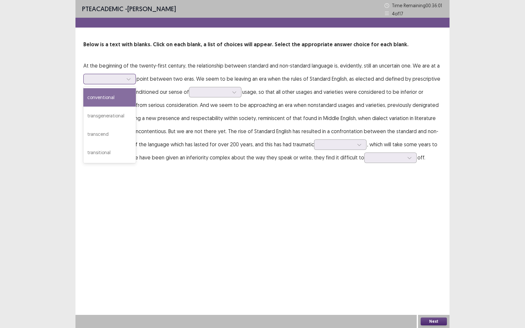
click at [132, 80] on div at bounding box center [129, 79] width 10 height 10
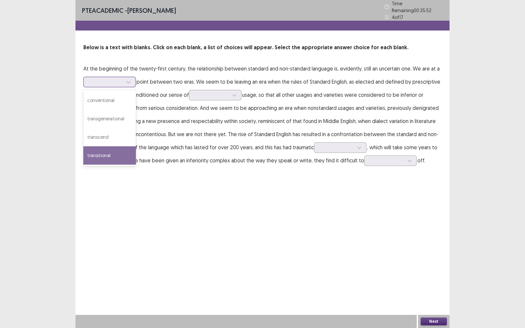
click at [120, 153] on div "transitional" at bounding box center [109, 155] width 53 height 18
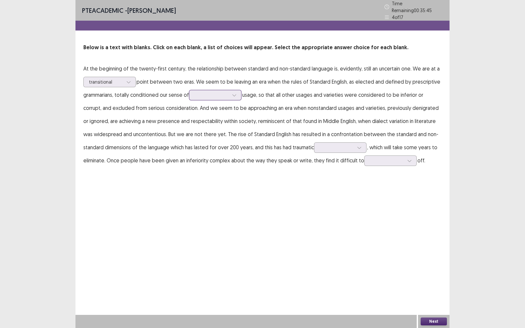
click at [210, 92] on div at bounding box center [212, 95] width 34 height 6
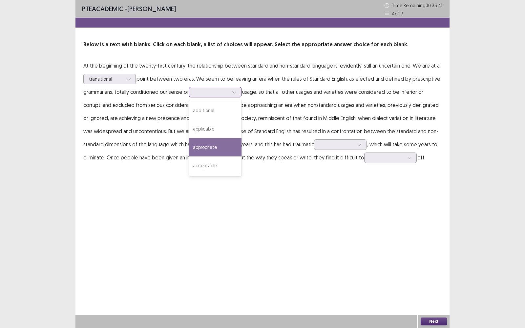
click at [223, 149] on div "appropriate" at bounding box center [215, 147] width 53 height 18
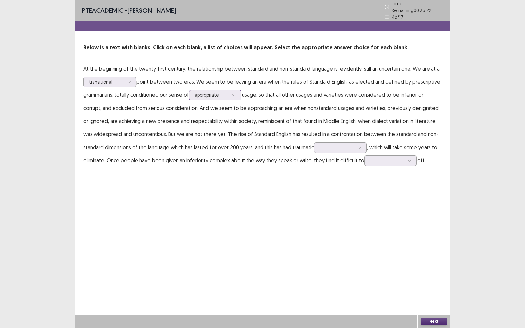
click at [220, 95] on div at bounding box center [212, 95] width 34 height 6
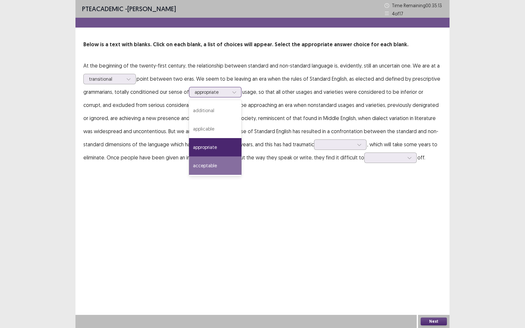
click at [229, 171] on div "acceptable" at bounding box center [215, 166] width 53 height 18
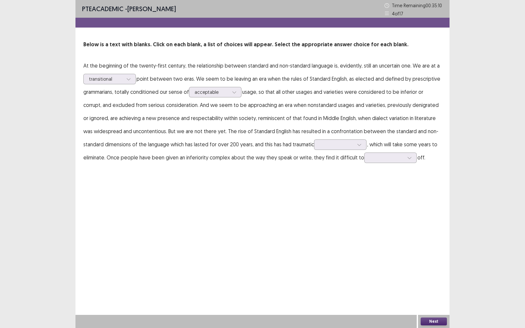
click at [312, 144] on p "At the beginning of the twenty-first century, the relationship between standard…" at bounding box center [262, 111] width 359 height 105
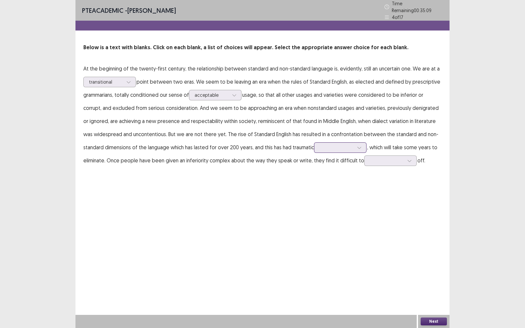
click at [322, 148] on div at bounding box center [337, 147] width 34 height 6
click at [210, 132] on p "At the beginning of the twenty-first century, the relationship between standard…" at bounding box center [262, 114] width 359 height 105
click at [322, 144] on div at bounding box center [337, 147] width 34 height 6
click at [337, 204] on div "consequences" at bounding box center [340, 203] width 53 height 18
click at [371, 158] on div at bounding box center [387, 161] width 34 height 6
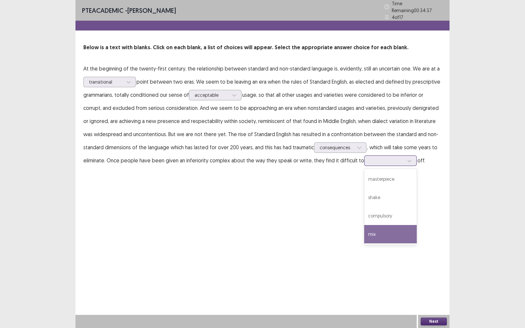
click at [383, 226] on div "mix" at bounding box center [390, 234] width 53 height 18
click at [437, 276] on button "Next" at bounding box center [434, 322] width 26 height 8
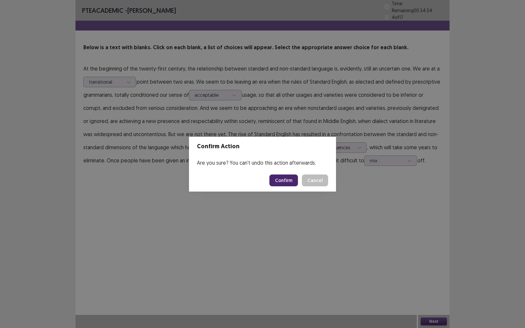
click at [281, 181] on button "Confirm" at bounding box center [284, 181] width 29 height 12
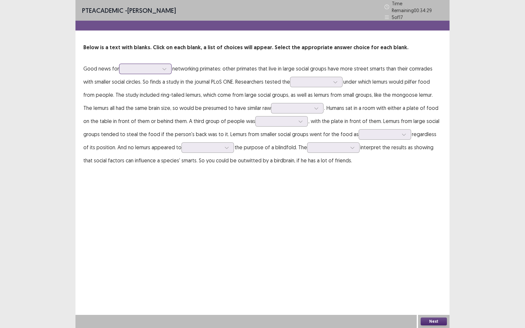
click at [160, 67] on div at bounding box center [141, 69] width 35 height 8
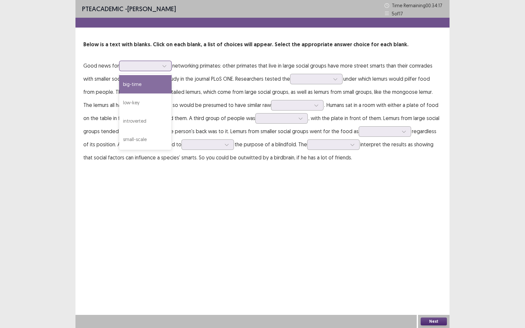
click at [160, 67] on div at bounding box center [141, 66] width 35 height 8
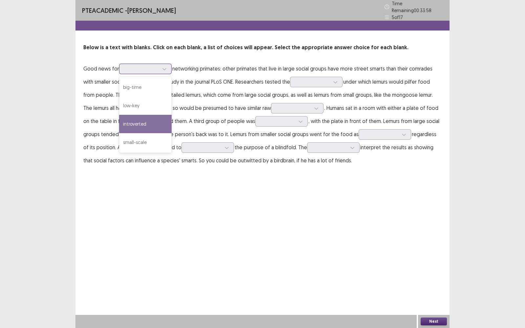
click at [143, 121] on div "introverted" at bounding box center [145, 124] width 53 height 18
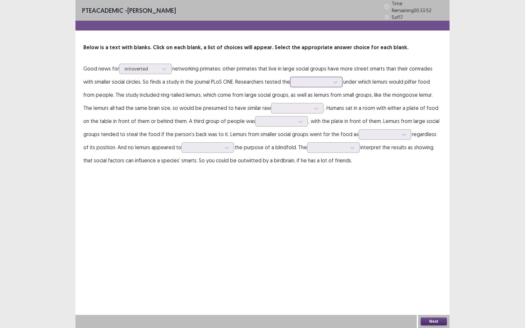
click at [303, 79] on div at bounding box center [313, 82] width 34 height 6
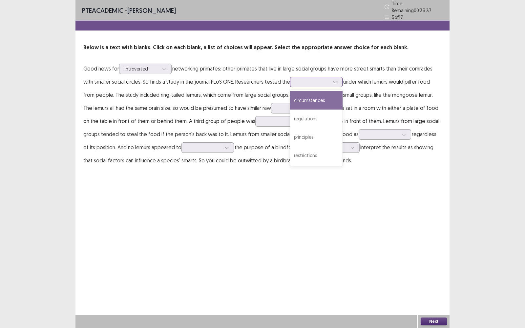
click at [314, 99] on div "circumstances" at bounding box center [316, 100] width 53 height 18
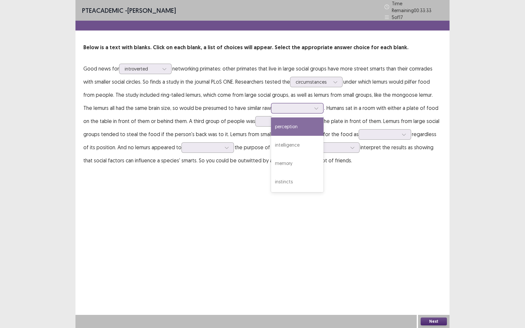
click at [280, 105] on div at bounding box center [294, 108] width 34 height 6
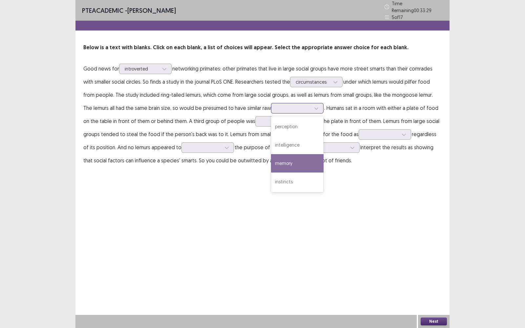
click at [290, 162] on div "memory" at bounding box center [297, 163] width 53 height 18
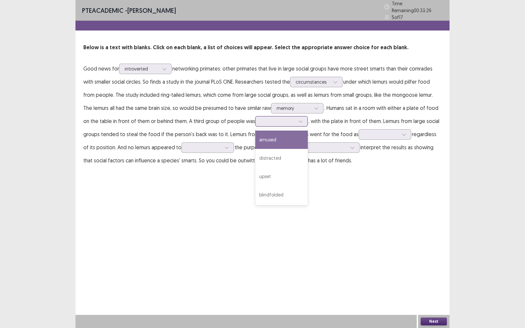
click at [264, 118] on div at bounding box center [278, 121] width 34 height 6
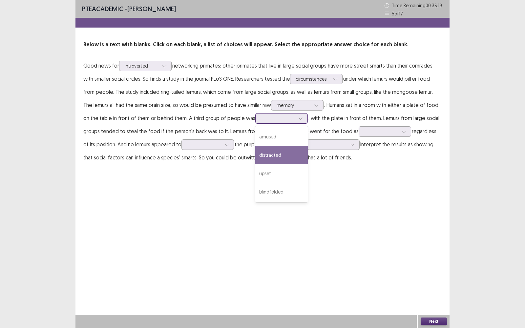
click at [278, 153] on div "distracted" at bounding box center [281, 155] width 53 height 18
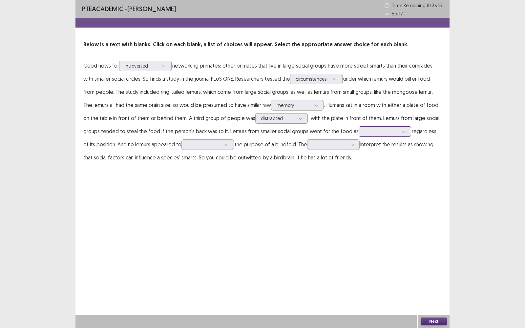
click at [369, 131] on div at bounding box center [381, 131] width 34 height 6
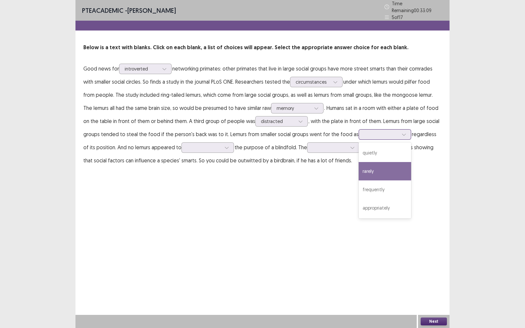
click at [381, 164] on div "rarely" at bounding box center [385, 171] width 53 height 18
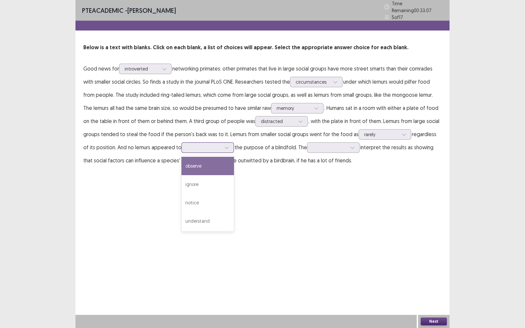
click at [187, 146] on div at bounding box center [204, 147] width 34 height 6
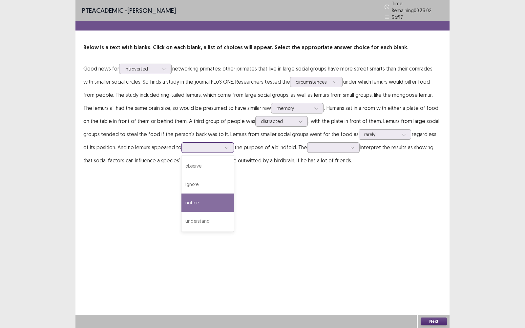
click at [200, 197] on div "notice" at bounding box center [208, 203] width 53 height 18
click at [326, 144] on div at bounding box center [330, 147] width 34 height 6
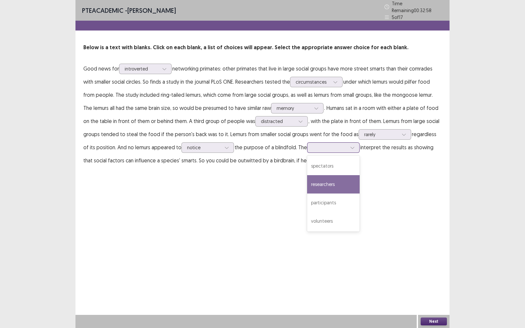
click at [323, 181] on div "researchers" at bounding box center [333, 184] width 53 height 18
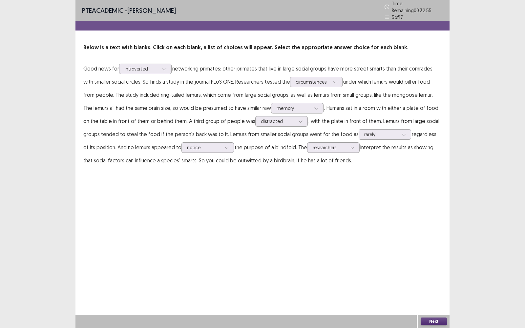
click at [432, 276] on button "Next" at bounding box center [434, 322] width 26 height 8
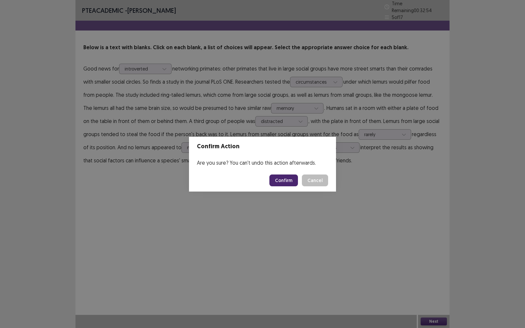
click at [279, 181] on button "Confirm" at bounding box center [284, 181] width 29 height 12
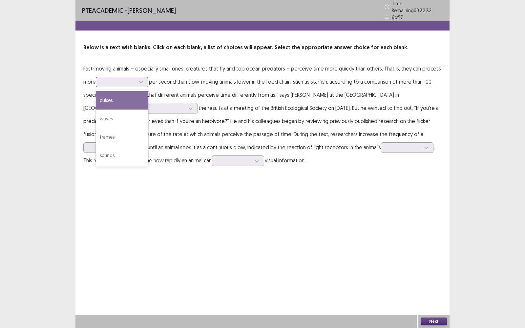
click at [143, 80] on icon at bounding box center [141, 82] width 5 height 5
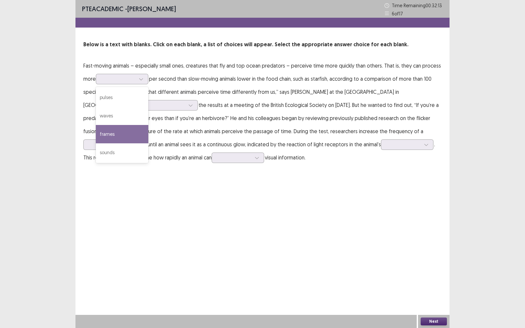
click at [193, 107] on p "Fast-moving animals – especially small ones, creatures that fly and top ocean p…" at bounding box center [262, 111] width 359 height 105
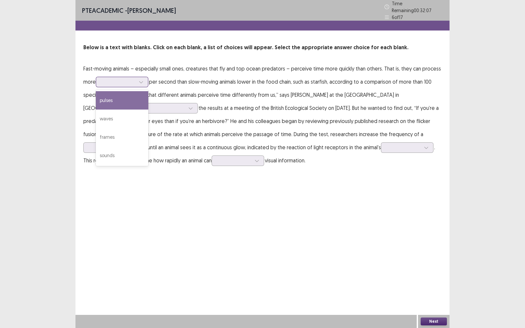
click at [140, 80] on div at bounding box center [141, 82] width 10 height 10
click at [262, 107] on p "Fast-moving animals – especially small ones, creatures that fly and top ocean p…" at bounding box center [262, 114] width 359 height 105
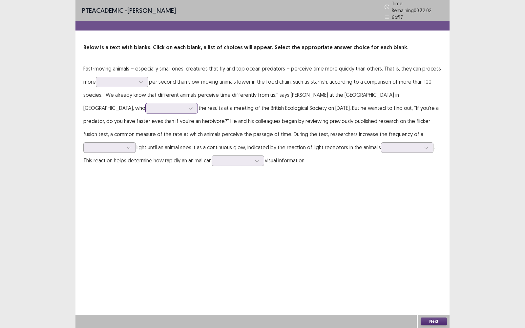
click at [188, 106] on icon at bounding box center [190, 108] width 5 height 5
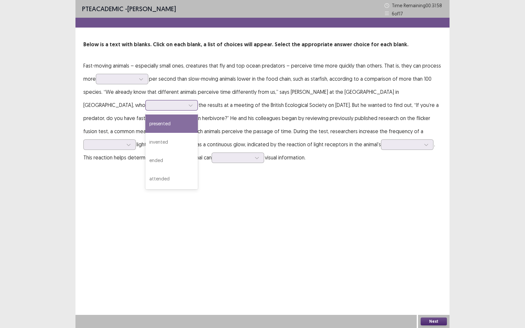
click at [145, 121] on div "presented" at bounding box center [171, 124] width 53 height 18
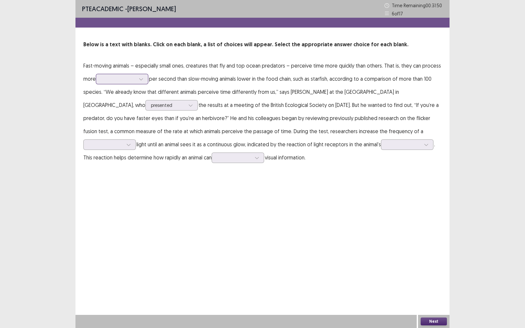
click at [139, 74] on div at bounding box center [141, 79] width 10 height 10
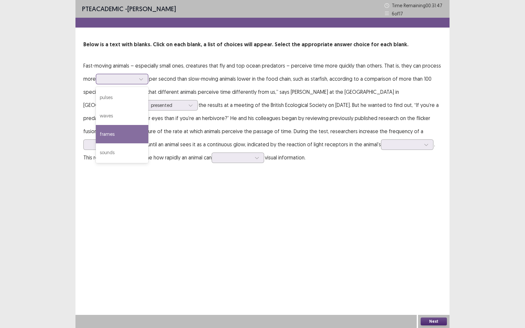
click at [105, 135] on div "frames" at bounding box center [122, 134] width 53 height 18
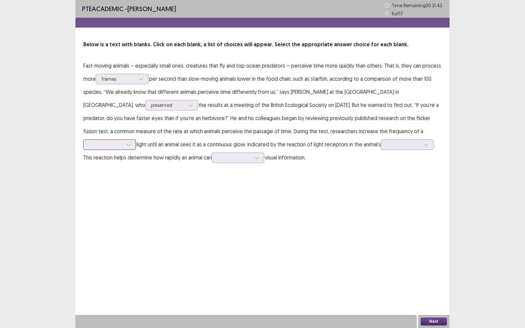
click at [123, 142] on div at bounding box center [106, 145] width 34 height 6
click at [136, 191] on div "moving" at bounding box center [109, 200] width 53 height 18
click at [387, 147] on div at bounding box center [404, 145] width 34 height 6
click at [381, 198] on div "brain" at bounding box center [407, 200] width 53 height 18
click at [217, 156] on div at bounding box center [234, 158] width 34 height 6
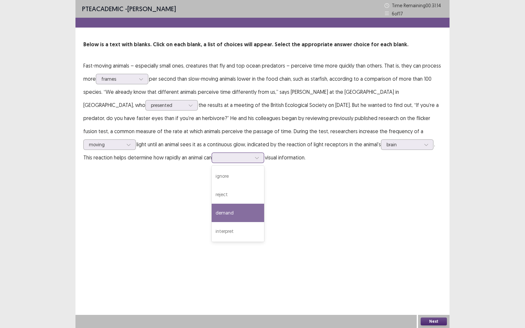
click at [212, 208] on div "demand" at bounding box center [238, 213] width 53 height 18
click at [426, 276] on button "Next" at bounding box center [434, 322] width 26 height 8
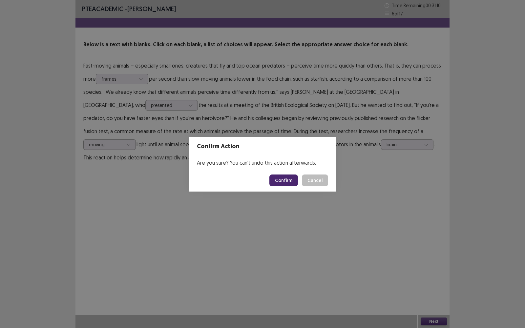
click at [287, 179] on button "Confirm" at bounding box center [284, 181] width 29 height 12
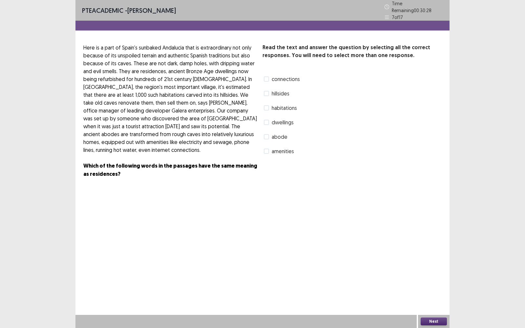
click at [270, 106] on label "habitations" at bounding box center [280, 108] width 33 height 8
click at [299, 207] on div "PTE academic - [PERSON_NAME] Time Remaining 00 : 30 : 08 7 of 17 Read the text …" at bounding box center [263, 164] width 374 height 328
click at [166, 163] on strong "Which of the following words in the passages have the same meaning as residence…" at bounding box center [170, 170] width 174 height 15
click at [228, 210] on div "PTE academic - [PERSON_NAME] Time Remaining 00 : 30 : 00 7 of 17 Read the text …" at bounding box center [263, 164] width 374 height 328
click at [433, 276] on button "Next" at bounding box center [434, 322] width 26 height 8
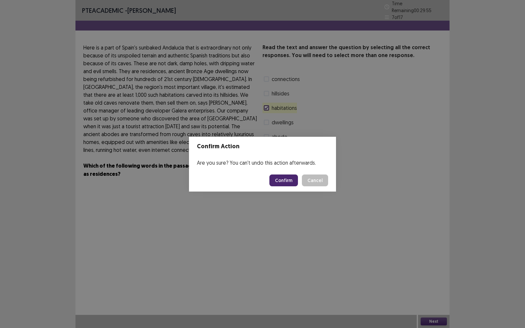
click at [281, 177] on button "Confirm" at bounding box center [284, 181] width 29 height 12
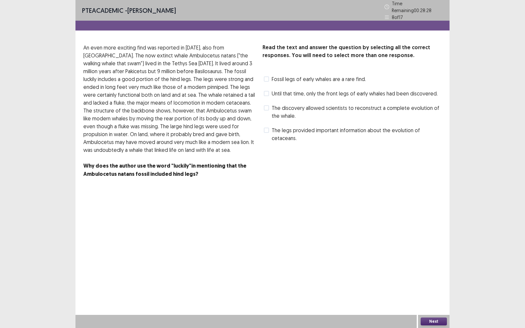
click at [263, 75] on div "Fossil legs of early whales are a rare find." at bounding box center [314, 79] width 103 height 11
click at [269, 79] on label "Fossil legs of early whales are a rare find." at bounding box center [315, 79] width 102 height 8
click at [269, 128] on span at bounding box center [266, 130] width 5 height 5
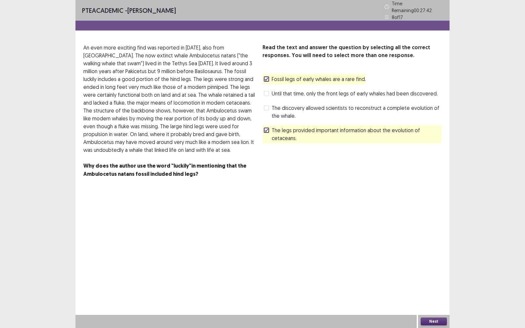
click at [436, 276] on button "Next" at bounding box center [434, 322] width 26 height 8
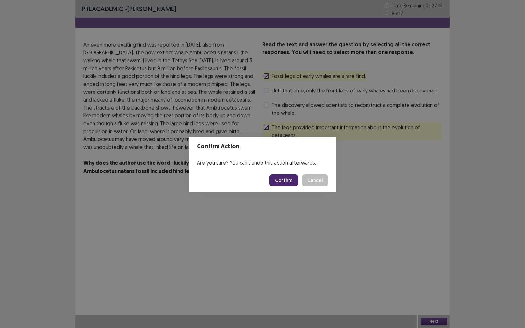
click at [282, 180] on button "Confirm" at bounding box center [284, 181] width 29 height 12
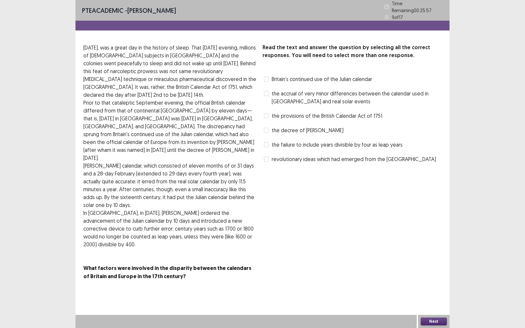
drag, startPoint x: 143, startPoint y: 51, endPoint x: 176, endPoint y: 59, distance: 34.9
click at [176, 59] on p "[DATE], was a great day in the history of sleep. That [DATE] evening, millions …" at bounding box center [170, 71] width 174 height 55
click at [267, 78] on span at bounding box center [266, 79] width 5 height 5
click at [435, 276] on button "Next" at bounding box center [434, 322] width 26 height 8
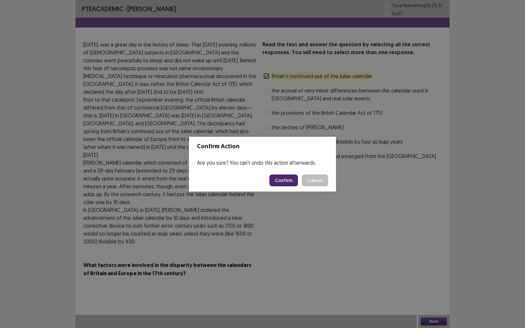
click at [280, 181] on button "Confirm" at bounding box center [284, 181] width 29 height 12
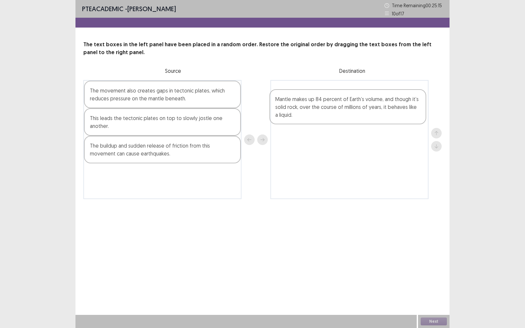
drag, startPoint x: 148, startPoint y: 106, endPoint x: 335, endPoint y: 115, distance: 187.7
click at [335, 115] on div "Mantle makes up 84 percent of Earth’s volume, and though it’s solid rock, over …" at bounding box center [262, 139] width 359 height 119
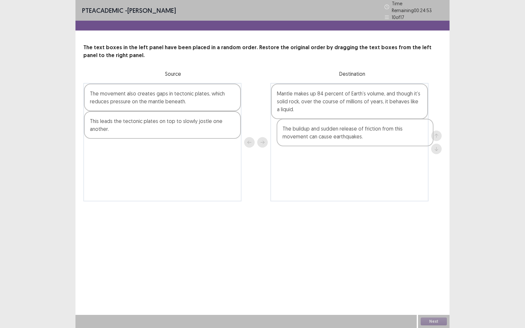
drag, startPoint x: 201, startPoint y: 156, endPoint x: 396, endPoint y: 139, distance: 195.8
click at [396, 139] on div "The movement also creates gaps in tectonic plates, which reduces pressure on th…" at bounding box center [262, 142] width 359 height 119
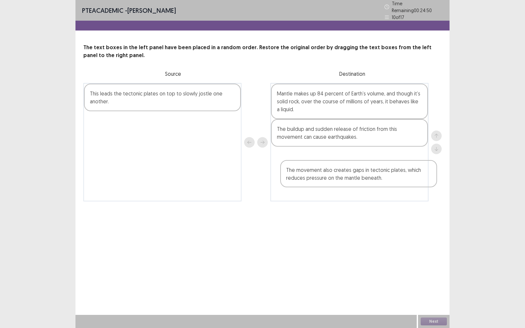
drag, startPoint x: 225, startPoint y: 101, endPoint x: 422, endPoint y: 182, distance: 212.8
click at [422, 182] on div "The movement also creates gaps in tectonic plates, which reduces pressure on th…" at bounding box center [262, 142] width 359 height 119
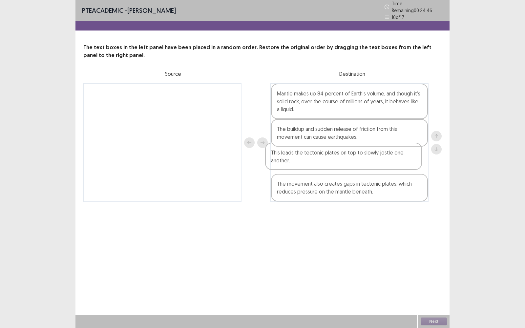
drag, startPoint x: 223, startPoint y: 102, endPoint x: 411, endPoint y: 166, distance: 199.1
click at [411, 166] on div "This leads the tectonic plates on top to slowly jostle one another. [PERSON_NAM…" at bounding box center [262, 142] width 359 height 119
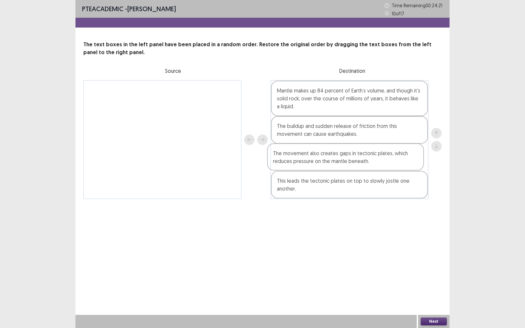
drag, startPoint x: 387, startPoint y: 187, endPoint x: 384, endPoint y: 158, distance: 28.4
click at [384, 158] on div "Mantle makes up 84 percent of Earth’s volume, and though it’s solid rock, over …" at bounding box center [350, 139] width 158 height 119
click at [436, 276] on button "Next" at bounding box center [434, 322] width 26 height 8
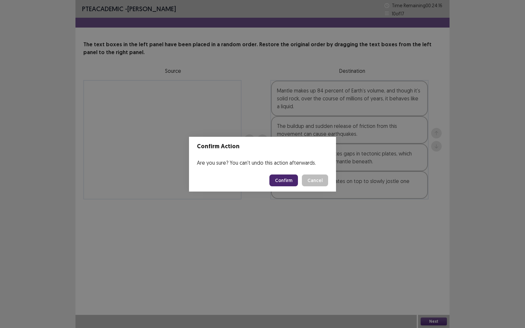
click at [284, 183] on button "Confirm" at bounding box center [284, 181] width 29 height 12
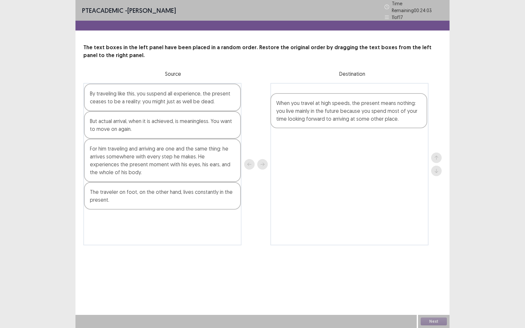
drag, startPoint x: 124, startPoint y: 231, endPoint x: 311, endPoint y: 117, distance: 219.6
click at [311, 117] on div "By traveling like this, you suspend all experience, the present ceases to be a …" at bounding box center [262, 164] width 359 height 163
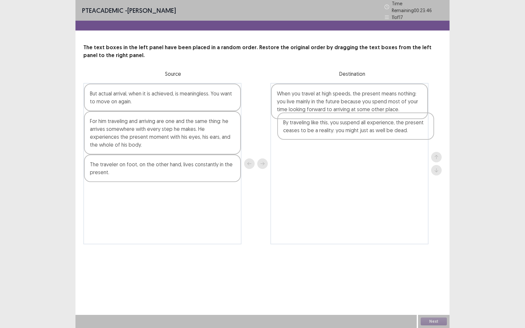
drag, startPoint x: 210, startPoint y: 102, endPoint x: 408, endPoint y: 134, distance: 201.2
click at [408, 134] on div "By traveling like this, you suspend all experience, the present ceases to be a …" at bounding box center [262, 164] width 359 height 162
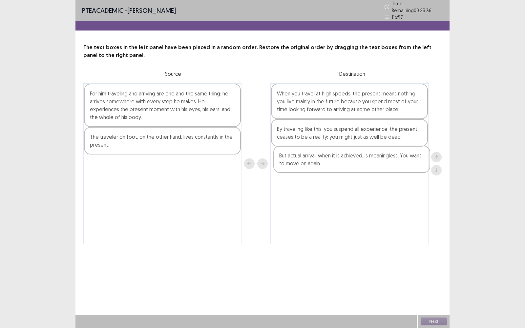
drag, startPoint x: 192, startPoint y: 99, endPoint x: 383, endPoint y: 165, distance: 202.0
click at [383, 165] on div "But actual arrival, when it is achieved, is meaningless. You want to move on ag…" at bounding box center [262, 164] width 359 height 162
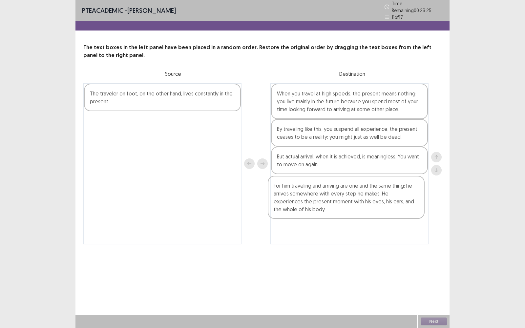
drag, startPoint x: 165, startPoint y: 103, endPoint x: 354, endPoint y: 196, distance: 210.3
click at [354, 196] on div "For him traveling and arriving are one and the same thing: he arrives somewhere…" at bounding box center [262, 164] width 359 height 162
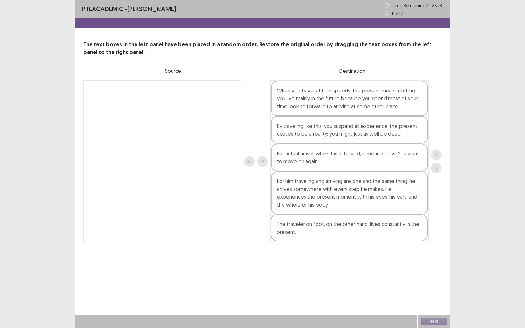
drag, startPoint x: 189, startPoint y: 100, endPoint x: 381, endPoint y: 234, distance: 234.4
click at [381, 234] on div "The traveler on foot, on the other hand, lives constantly in the present. When …" at bounding box center [262, 161] width 359 height 163
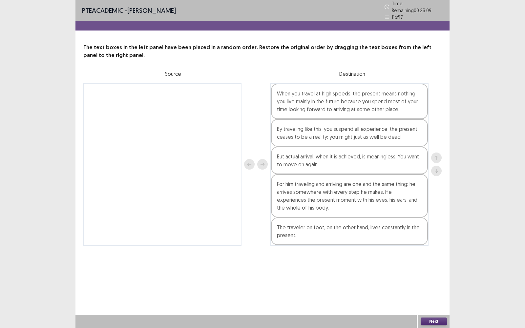
click at [436, 276] on button "Next" at bounding box center [434, 322] width 26 height 8
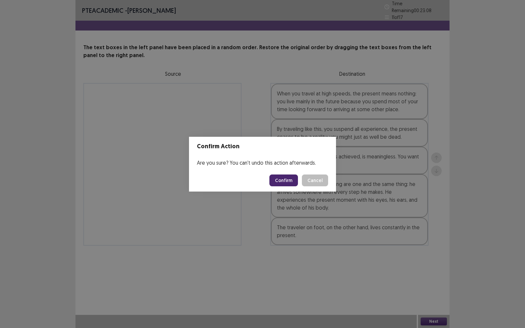
click at [280, 181] on button "Confirm" at bounding box center [284, 181] width 29 height 12
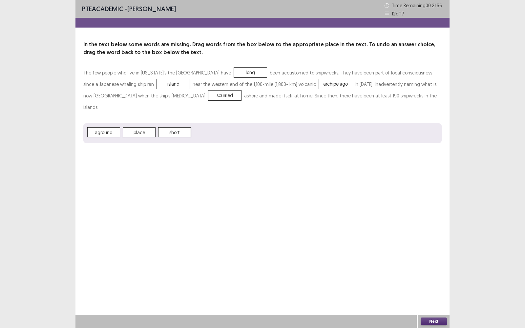
click at [432, 276] on button "Next" at bounding box center [434, 322] width 26 height 8
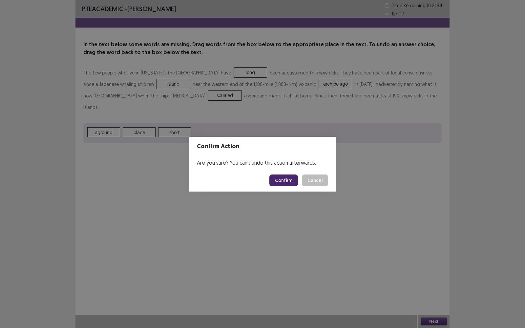
click at [283, 180] on button "Confirm" at bounding box center [284, 181] width 29 height 12
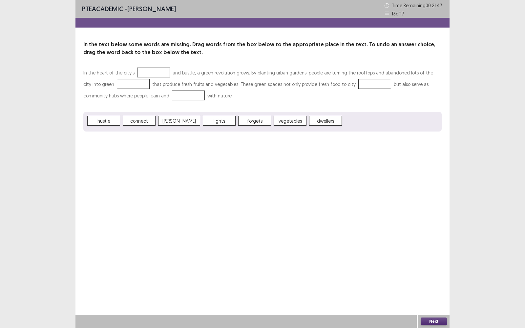
click at [283, 180] on div "PTE academic - [PERSON_NAME] Time Remaining 00 : 21 : 47 13 of 17 In the text b…" at bounding box center [263, 164] width 374 height 328
click at [182, 164] on div "PTE academic - [PERSON_NAME] Time Remaining 00 : 21 : 05 13 of 17 In the text b…" at bounding box center [263, 164] width 374 height 328
drag, startPoint x: 144, startPoint y: 122, endPoint x: 143, endPoint y: 118, distance: 4.7
click at [172, 98] on span "connect" at bounding box center [188, 96] width 33 height 10
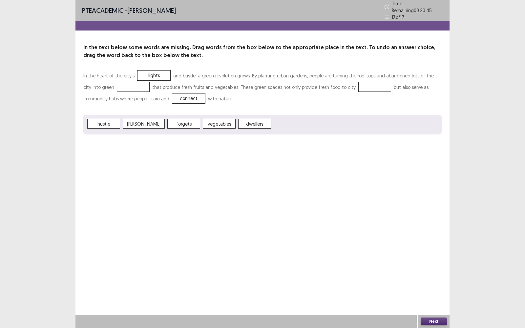
click at [107, 120] on span "hustle" at bounding box center [103, 124] width 33 height 10
click at [433, 276] on button "Next" at bounding box center [434, 322] width 26 height 8
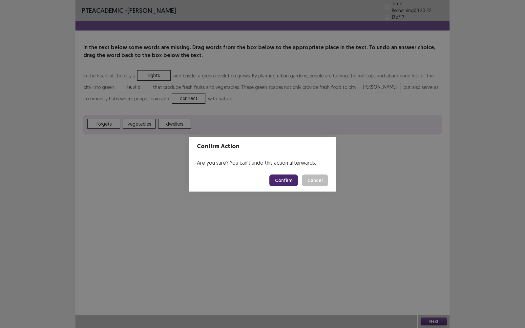
click at [286, 176] on button "Confirm" at bounding box center [284, 181] width 29 height 12
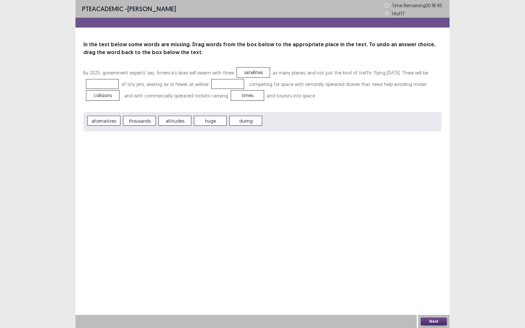
drag, startPoint x: 144, startPoint y: 123, endPoint x: 132, endPoint y: 104, distance: 22.1
drag, startPoint x: 132, startPoint y: 104, endPoint x: 118, endPoint y: 127, distance: 26.7
drag, startPoint x: 118, startPoint y: 127, endPoint x: 136, endPoint y: 121, distance: 18.3
click at [136, 121] on span "thousands" at bounding box center [139, 121] width 33 height 10
click at [431, 276] on button "Next" at bounding box center [434, 322] width 26 height 8
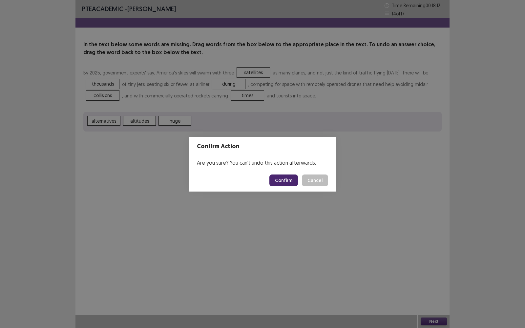
click at [287, 183] on button "Confirm" at bounding box center [284, 181] width 29 height 12
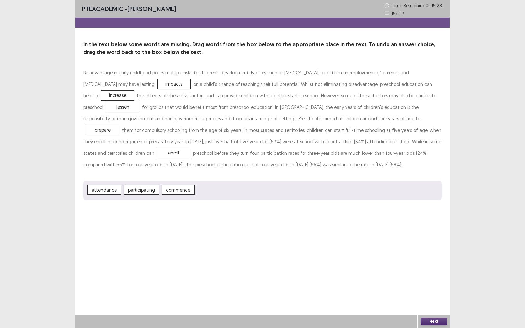
click at [434, 276] on button "Next" at bounding box center [434, 322] width 26 height 8
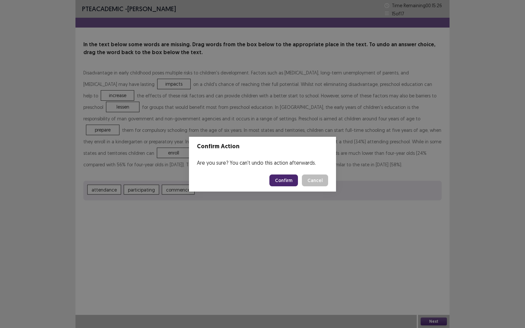
click at [286, 183] on button "Confirm" at bounding box center [284, 181] width 29 height 12
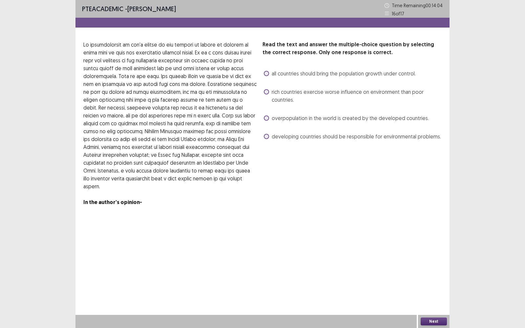
click at [269, 92] on label "rich countries exercise worse influence on environment than poor countries." at bounding box center [353, 96] width 178 height 16
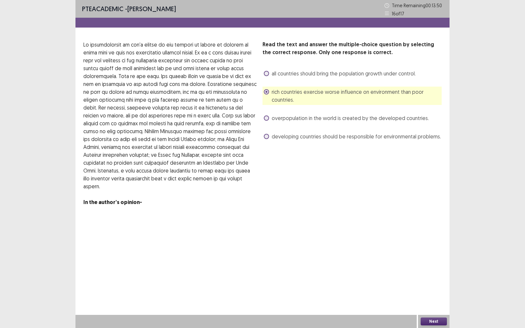
click at [428, 276] on button "Next" at bounding box center [434, 322] width 26 height 8
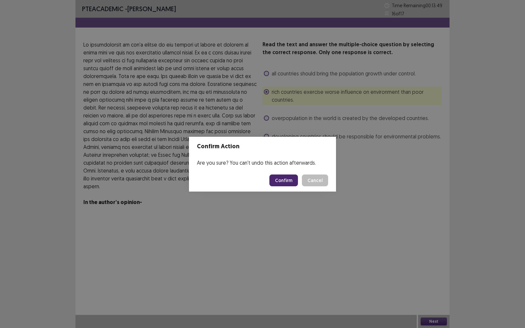
click at [281, 180] on button "Confirm" at bounding box center [284, 181] width 29 height 12
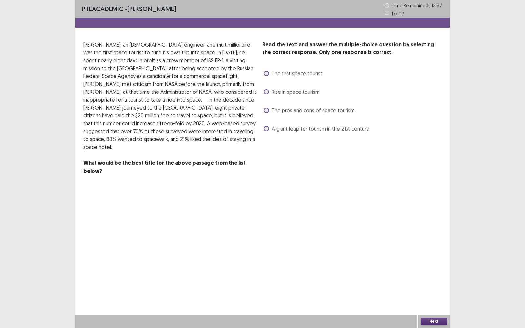
click at [270, 94] on label "Rise in space tourism" at bounding box center [292, 92] width 56 height 8
click at [444, 276] on button "Next" at bounding box center [434, 322] width 26 height 8
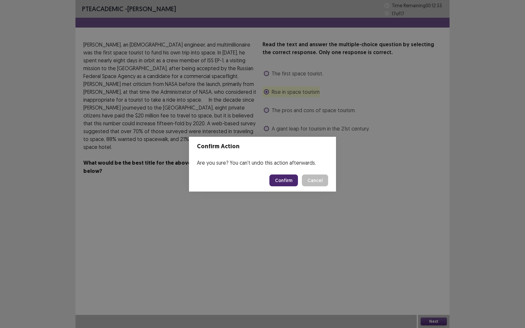
click at [289, 178] on button "Confirm" at bounding box center [284, 181] width 29 height 12
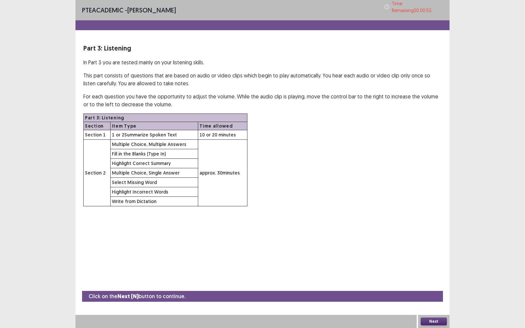
click at [433, 276] on button "Next" at bounding box center [434, 322] width 26 height 8
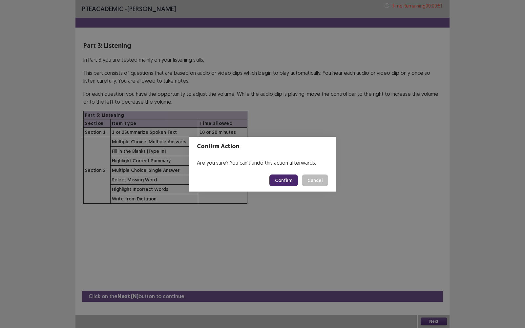
click at [279, 182] on button "Confirm" at bounding box center [284, 181] width 29 height 12
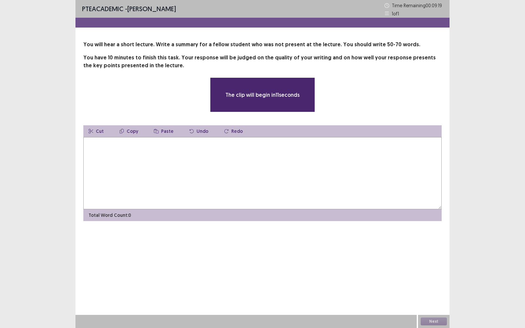
click at [279, 182] on textarea at bounding box center [262, 173] width 359 height 72
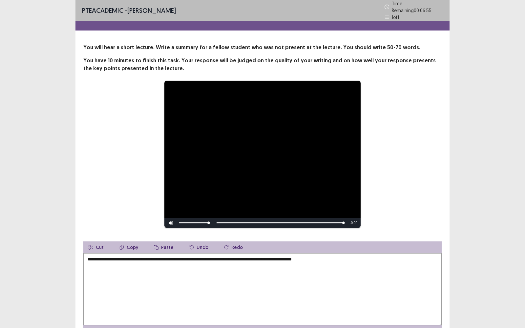
click at [396, 176] on div "**********" at bounding box center [263, 154] width 306 height 148
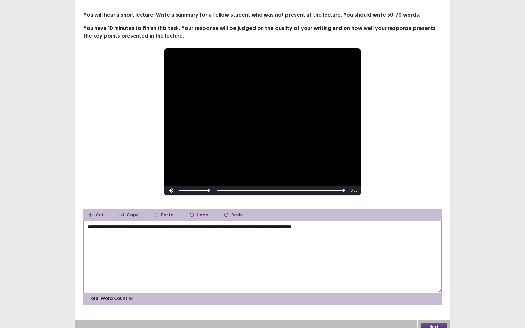
scroll to position [35, 0]
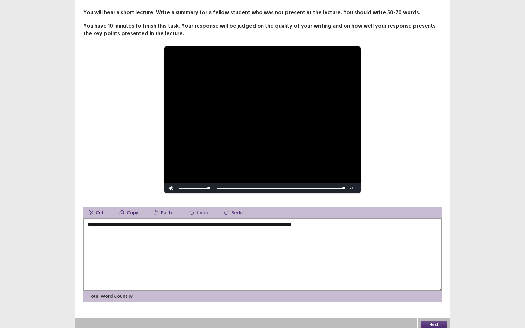
click at [353, 222] on textarea "**********" at bounding box center [262, 255] width 359 height 72
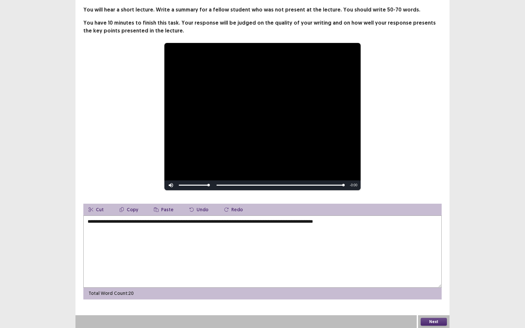
type textarea "**********"
click at [430, 276] on button "Next" at bounding box center [434, 322] width 26 height 8
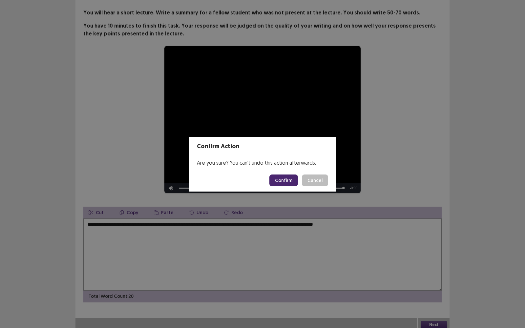
click at [287, 178] on button "Confirm" at bounding box center [284, 181] width 29 height 12
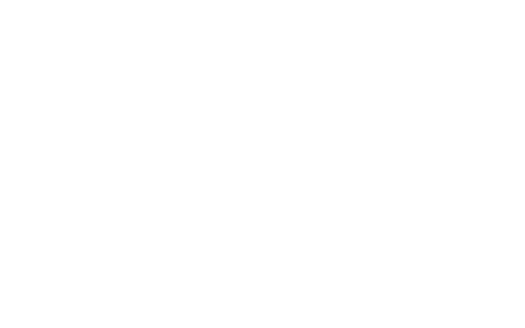
scroll to position [0, 0]
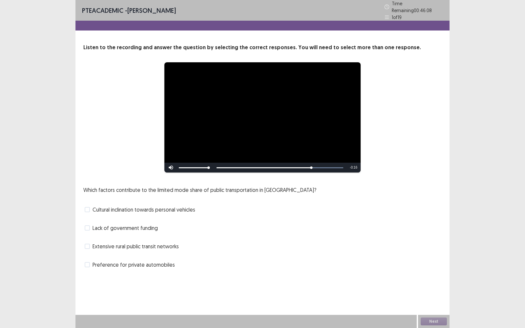
click at [89, 226] on span at bounding box center [87, 228] width 5 height 5
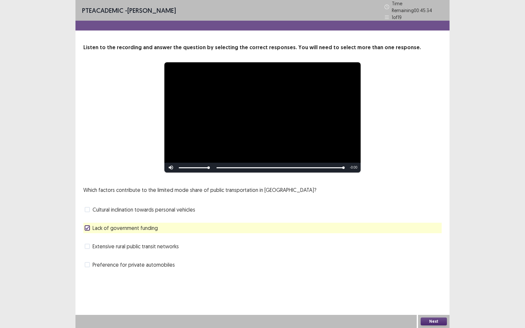
click at [435, 276] on button "Next" at bounding box center [434, 322] width 26 height 8
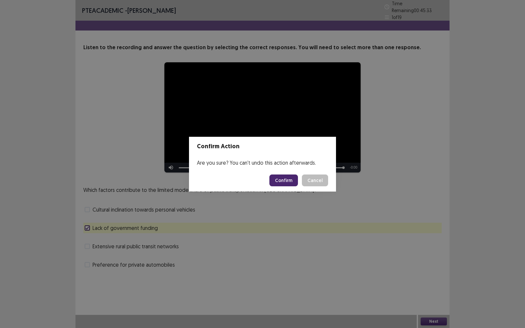
click at [279, 179] on button "Confirm" at bounding box center [284, 181] width 29 height 12
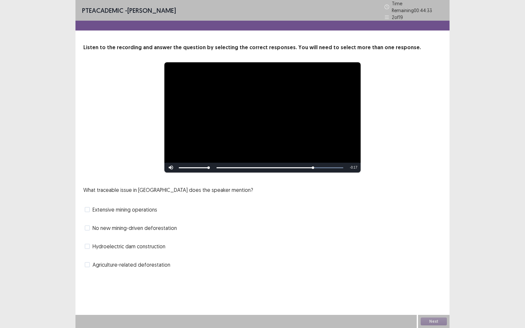
click at [91, 262] on label "Agriculture-related deforestation" at bounding box center [128, 265] width 86 height 8
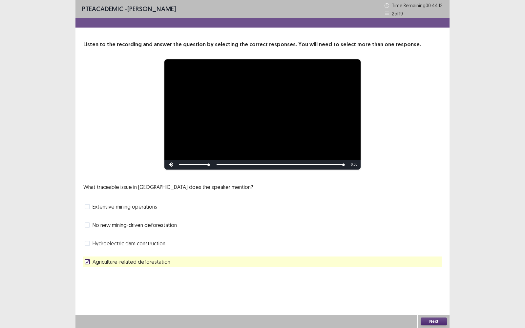
click at [433, 276] on button "Next" at bounding box center [434, 322] width 26 height 8
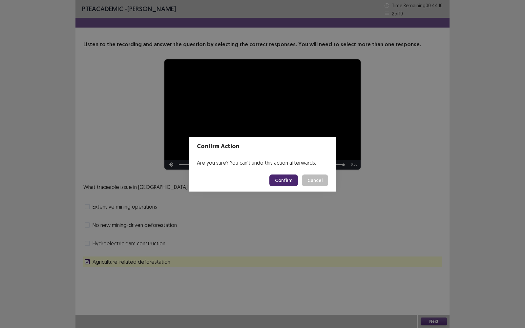
click at [286, 178] on button "Confirm" at bounding box center [284, 181] width 29 height 12
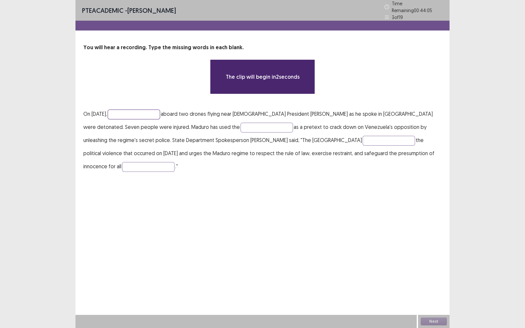
click at [158, 112] on input "text" at bounding box center [134, 115] width 53 height 10
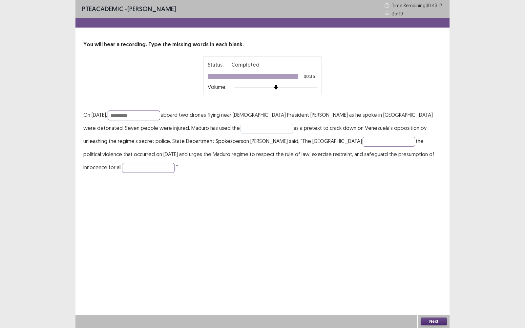
type input "**********"
click at [241, 125] on input "text" at bounding box center [267, 129] width 53 height 10
type input "********"
click at [363, 140] on input "text" at bounding box center [389, 142] width 53 height 10
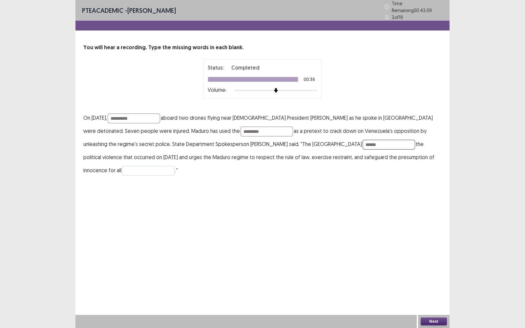
type input "******"
click at [175, 166] on input "text" at bounding box center [148, 171] width 53 height 10
type input "*****"
click at [428, 276] on button "Next" at bounding box center [434, 322] width 26 height 8
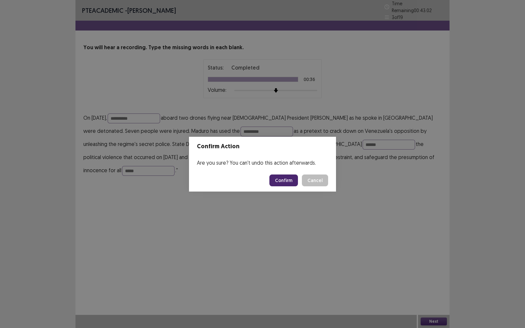
click at [285, 177] on button "Confirm" at bounding box center [284, 181] width 29 height 12
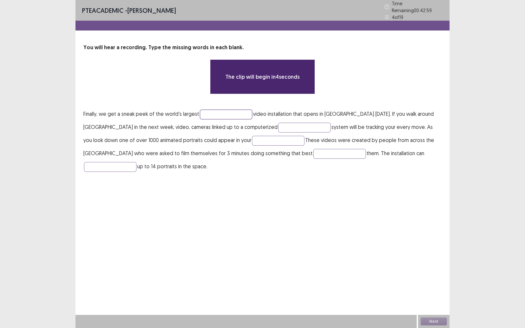
click at [223, 110] on input "text" at bounding box center [226, 115] width 53 height 10
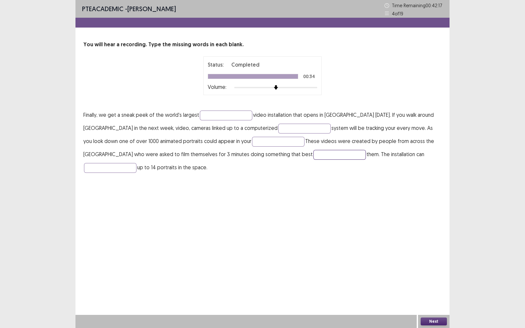
click at [314, 155] on input "text" at bounding box center [340, 155] width 53 height 10
type input "*********"
click at [435, 276] on button "Next" at bounding box center [434, 322] width 26 height 8
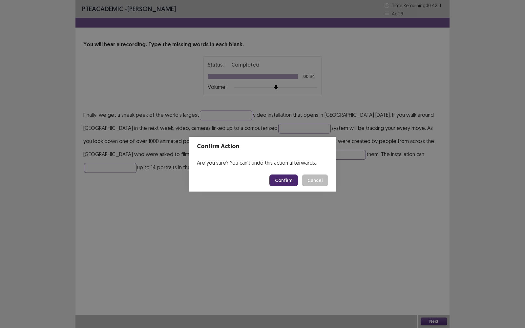
click at [285, 179] on button "Confirm" at bounding box center [284, 181] width 29 height 12
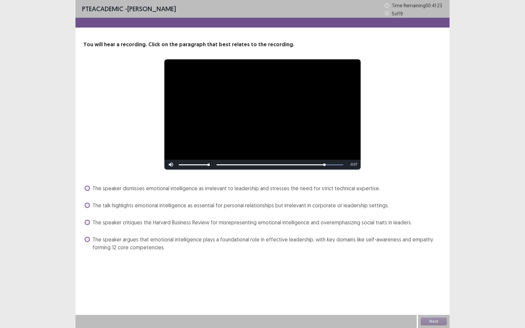
click at [87, 240] on span at bounding box center [87, 239] width 5 height 5
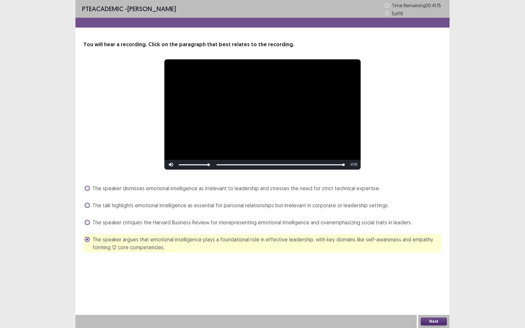
click at [428, 276] on button "Next" at bounding box center [434, 322] width 26 height 8
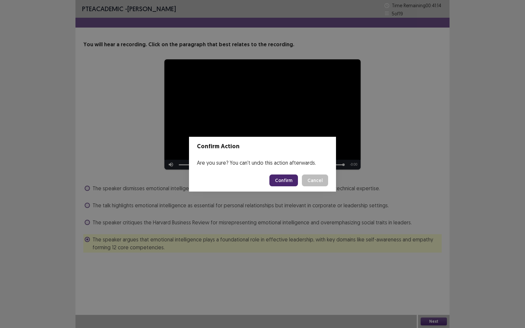
click at [278, 180] on button "Confirm" at bounding box center [284, 181] width 29 height 12
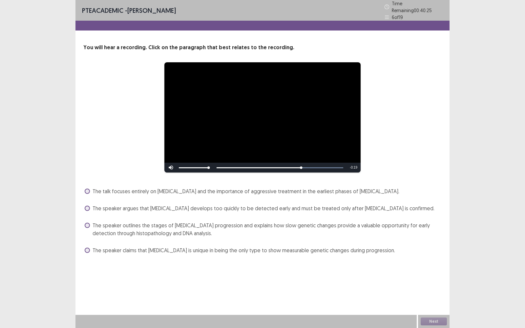
click at [88, 223] on span at bounding box center [87, 225] width 5 height 5
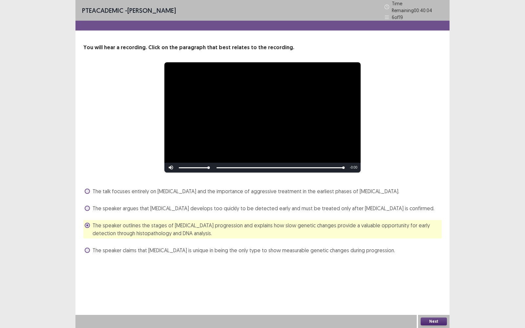
click at [430, 276] on button "Next" at bounding box center [434, 322] width 26 height 8
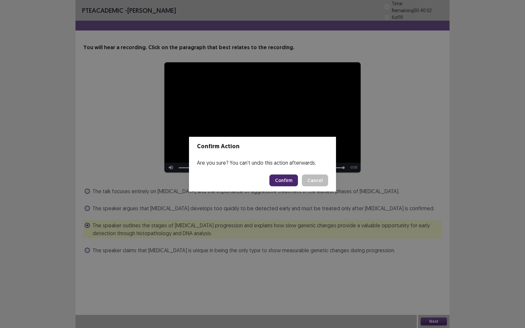
click at [289, 181] on button "Confirm" at bounding box center [284, 181] width 29 height 12
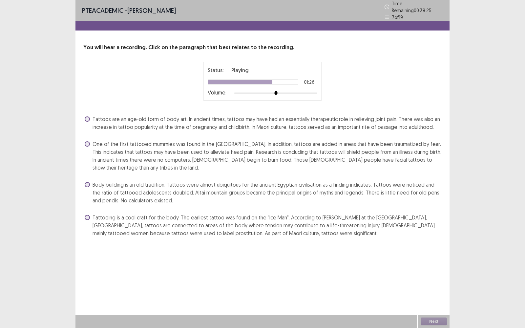
click at [87, 142] on span at bounding box center [87, 144] width 5 height 5
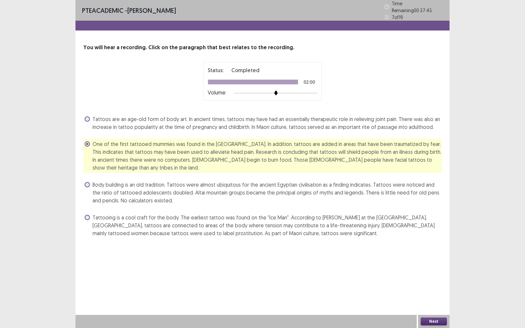
click at [89, 215] on span at bounding box center [87, 217] width 5 height 5
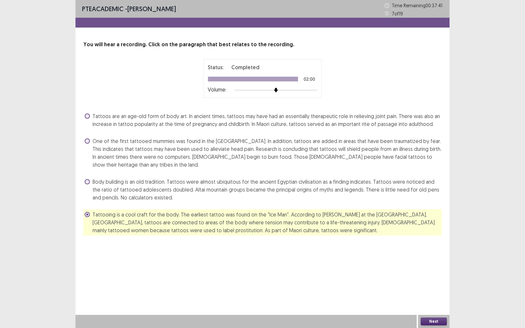
click at [439, 276] on button "Next" at bounding box center [434, 322] width 26 height 8
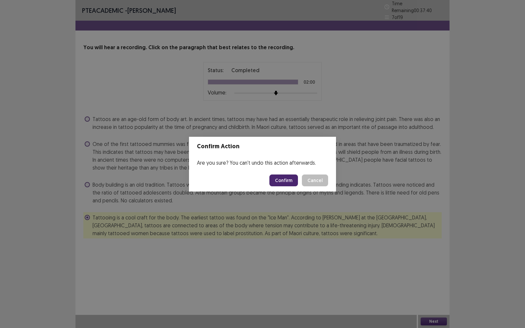
click at [288, 178] on button "Confirm" at bounding box center [284, 181] width 29 height 12
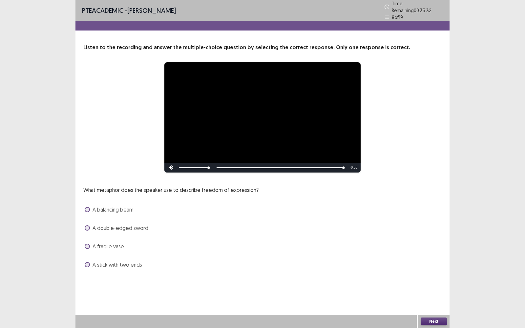
click at [89, 208] on span at bounding box center [87, 209] width 5 height 5
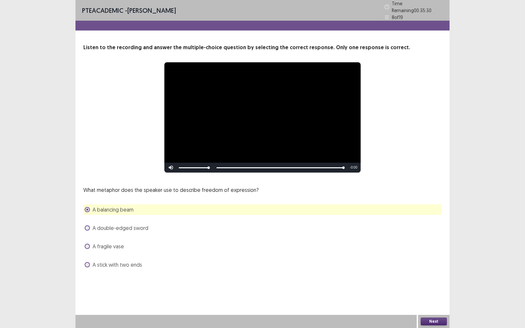
click at [437, 276] on button "Next" at bounding box center [434, 322] width 26 height 8
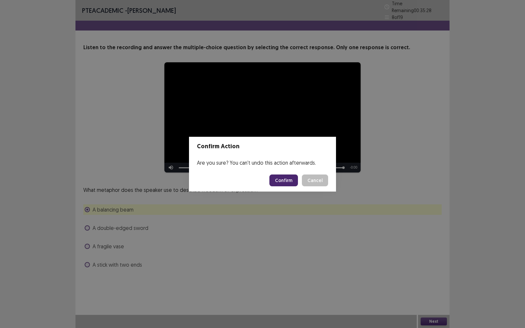
click at [284, 179] on button "Confirm" at bounding box center [284, 181] width 29 height 12
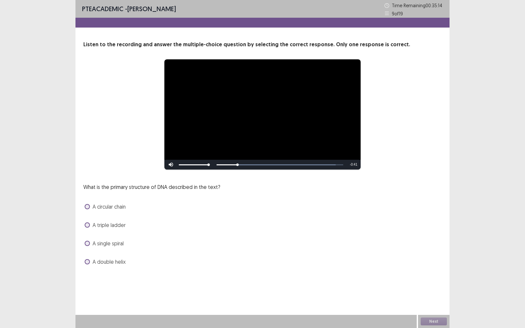
click at [86, 262] on span at bounding box center [87, 261] width 5 height 5
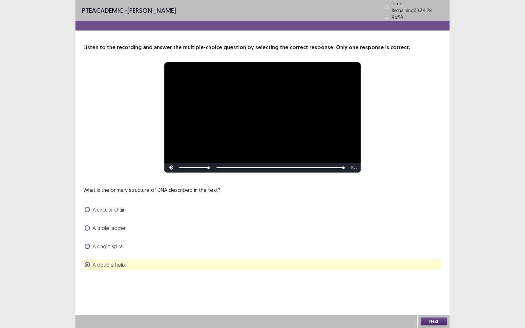
click at [429, 276] on button "Next" at bounding box center [434, 322] width 26 height 8
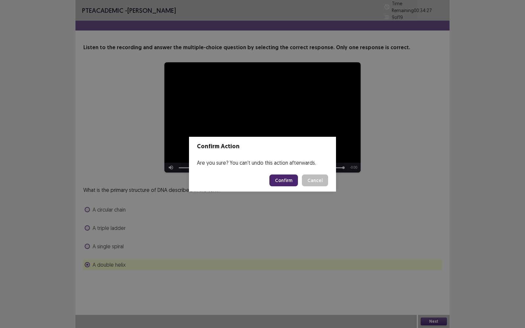
click at [281, 181] on button "Confirm" at bounding box center [284, 181] width 29 height 12
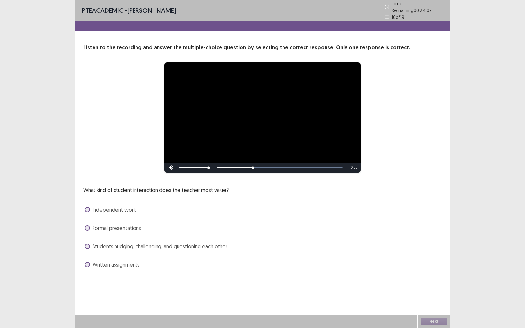
click at [87, 247] on label "Students nudging, challenging, and questioning each other" at bounding box center [156, 247] width 143 height 8
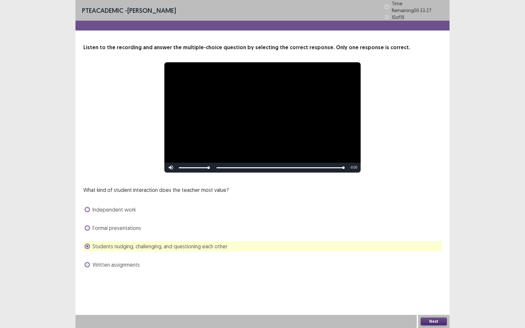
click at [436, 276] on button "Next" at bounding box center [434, 322] width 26 height 8
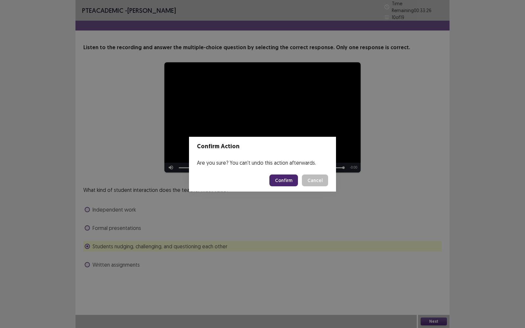
click at [291, 178] on button "Confirm" at bounding box center [284, 181] width 29 height 12
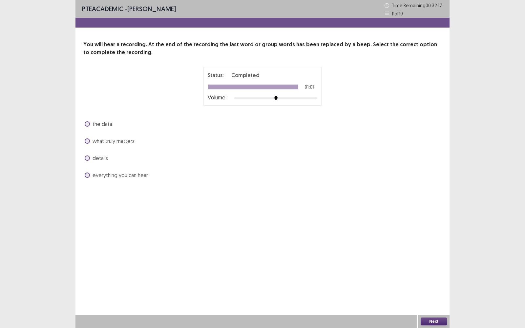
click at [87, 141] on span at bounding box center [87, 141] width 5 height 5
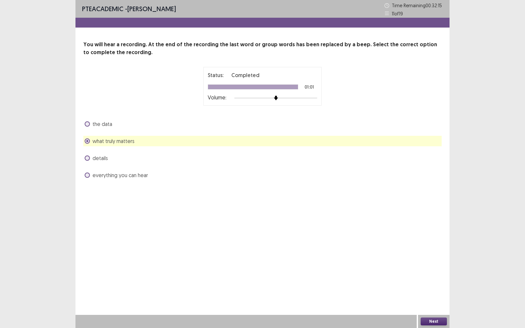
click at [432, 276] on button "Next" at bounding box center [434, 322] width 26 height 8
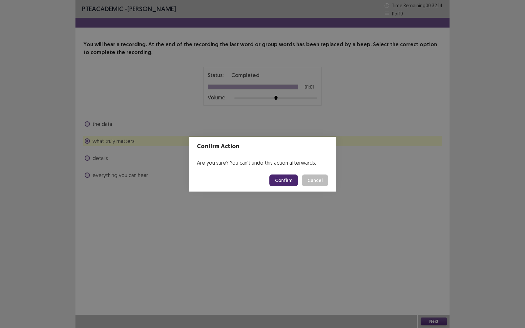
click at [283, 181] on button "Confirm" at bounding box center [284, 181] width 29 height 12
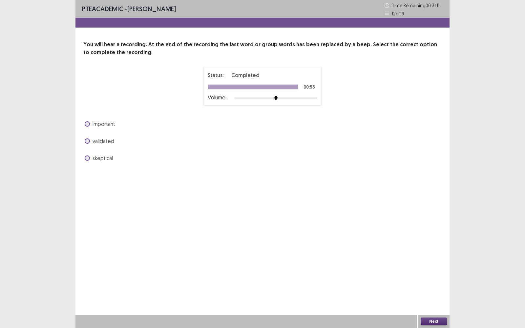
click at [87, 140] on span at bounding box center [87, 141] width 5 height 5
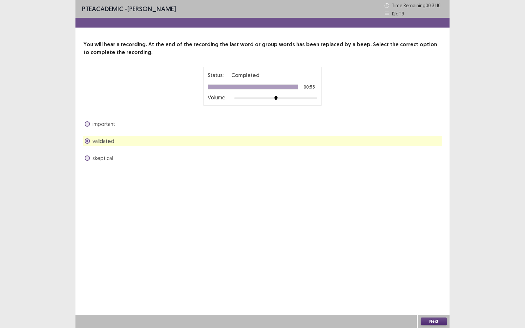
click at [429, 276] on button "Next" at bounding box center [434, 322] width 26 height 8
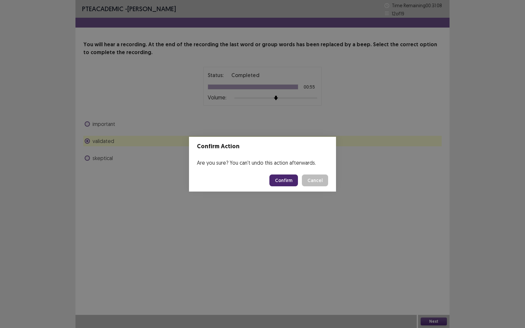
click at [284, 180] on button "Confirm" at bounding box center [284, 181] width 29 height 12
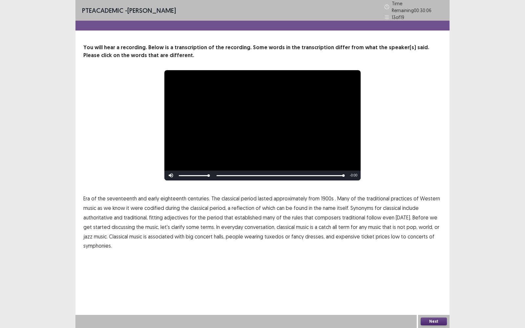
click at [104, 245] on span "symphonies." at bounding box center [97, 246] width 29 height 8
click at [430, 276] on button "Next" at bounding box center [434, 322] width 26 height 8
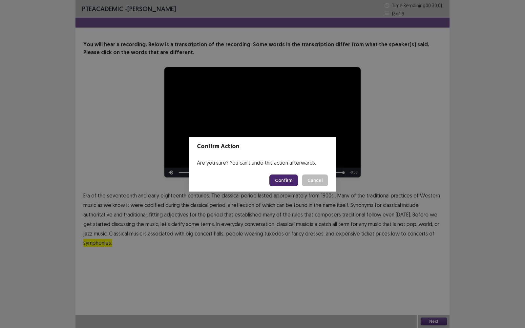
click at [279, 181] on button "Confirm" at bounding box center [284, 181] width 29 height 12
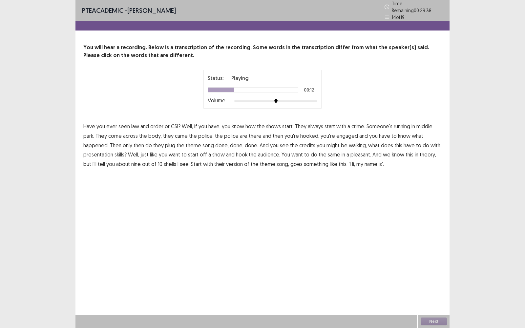
click at [431, 122] on span "middle" at bounding box center [425, 126] width 16 height 8
click at [358, 143] on span "walking," at bounding box center [358, 146] width 18 height 8
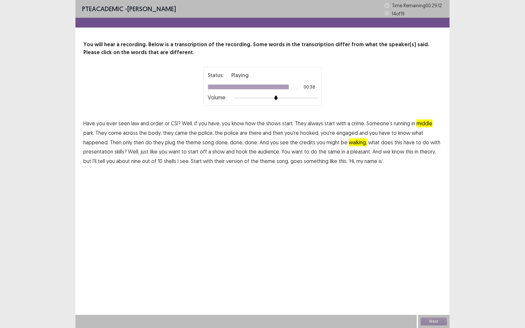
click at [353, 154] on span "pleasant." at bounding box center [361, 152] width 21 height 8
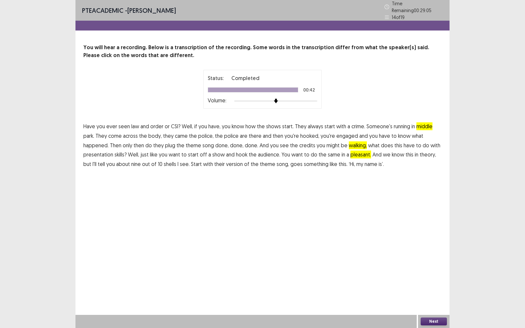
click at [430, 276] on button "Next" at bounding box center [434, 322] width 26 height 8
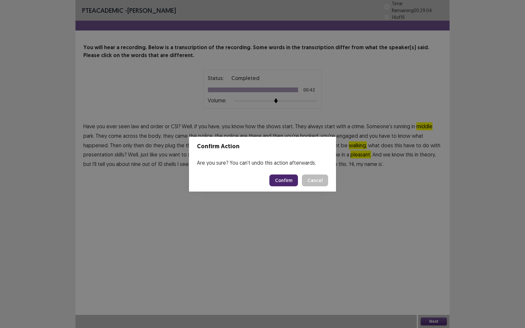
click at [285, 180] on button "Confirm" at bounding box center [284, 181] width 29 height 12
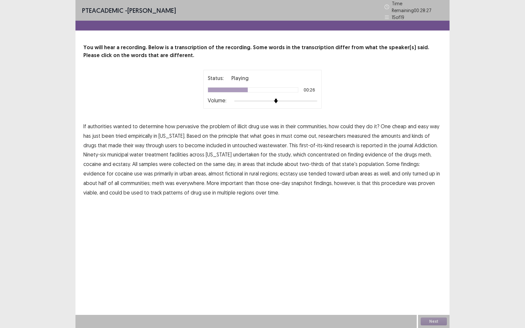
click at [120, 153] on span "municipal" at bounding box center [117, 155] width 21 height 8
click at [225, 171] on span "fictional" at bounding box center [234, 174] width 18 height 8
click at [382, 182] on span "procedure" at bounding box center [394, 183] width 25 height 8
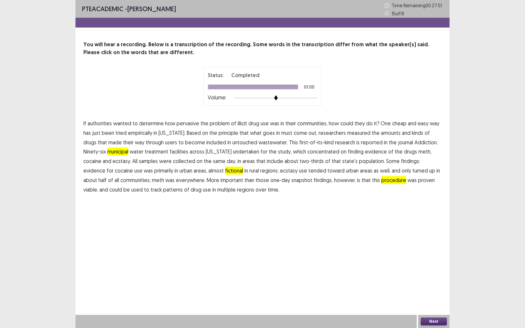
click at [437, 276] on button "Next" at bounding box center [434, 322] width 26 height 8
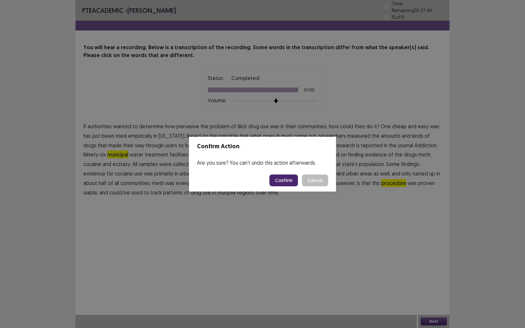
click at [279, 179] on button "Confirm" at bounding box center [284, 181] width 29 height 12
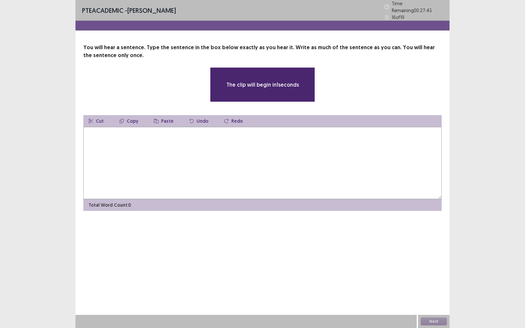
click at [279, 179] on textarea at bounding box center [262, 163] width 359 height 72
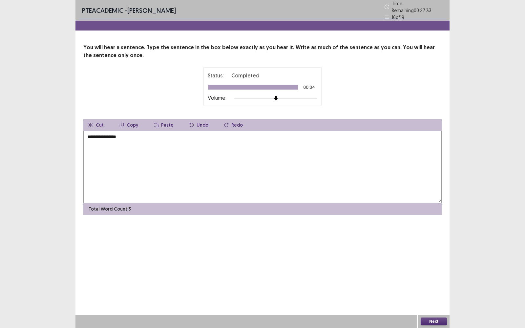
type textarea "**********"
click at [432, 276] on button "Next" at bounding box center [434, 322] width 26 height 8
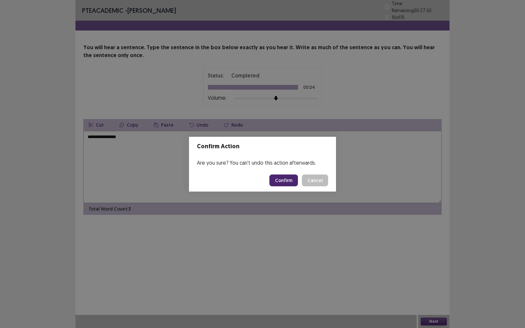
click at [289, 179] on button "Confirm" at bounding box center [284, 181] width 29 height 12
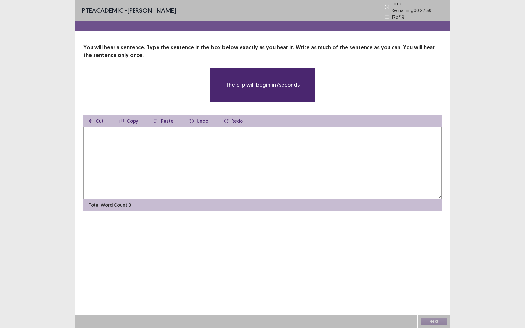
click at [210, 148] on textarea at bounding box center [262, 163] width 359 height 72
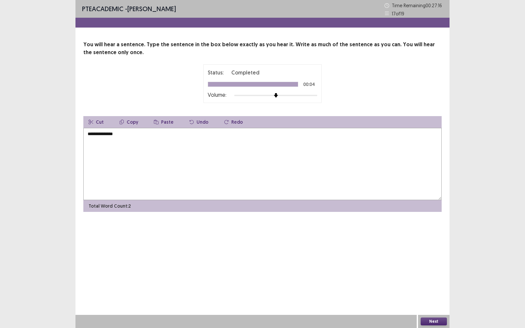
type textarea "**********"
click at [430, 276] on button "Next" at bounding box center [434, 322] width 26 height 8
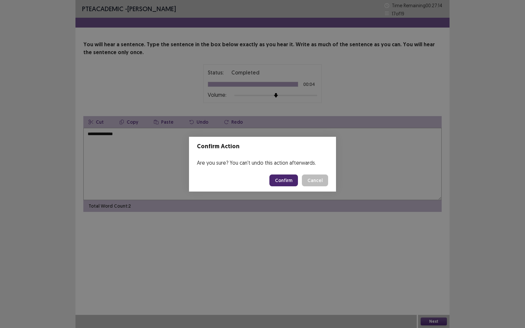
click at [284, 181] on button "Confirm" at bounding box center [284, 181] width 29 height 12
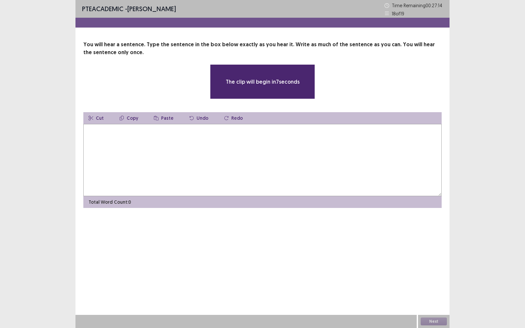
click at [268, 167] on textarea at bounding box center [262, 160] width 359 height 72
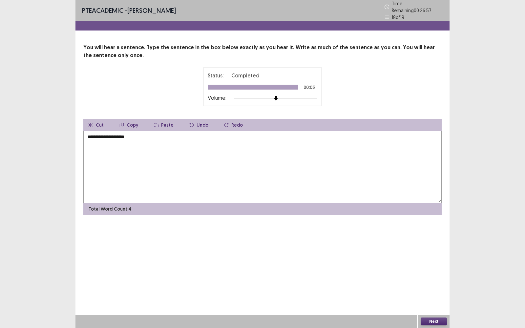
type textarea "**********"
click at [432, 276] on button "Next" at bounding box center [434, 322] width 26 height 8
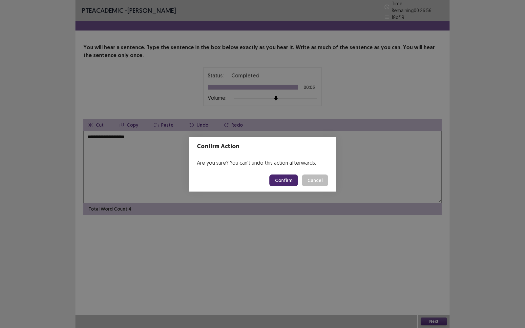
click at [289, 177] on button "Confirm" at bounding box center [284, 181] width 29 height 12
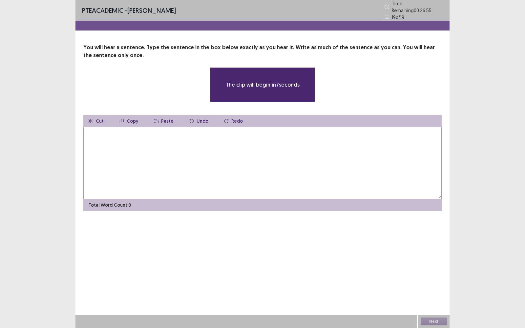
click at [289, 177] on textarea at bounding box center [262, 163] width 359 height 72
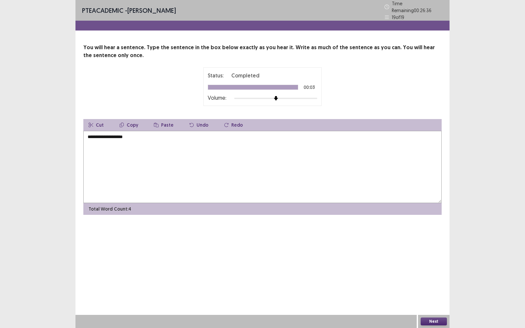
type textarea "**********"
click at [429, 276] on button "Next" at bounding box center [434, 322] width 26 height 8
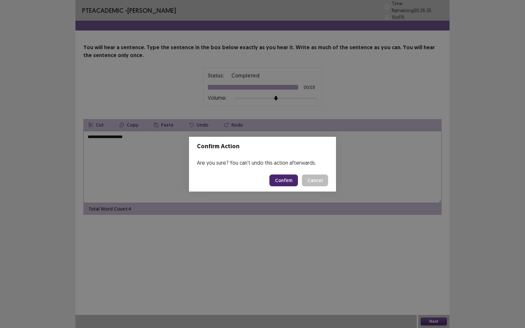
click at [289, 178] on button "Confirm" at bounding box center [284, 181] width 29 height 12
